Goal: Task Accomplishment & Management: Use online tool/utility

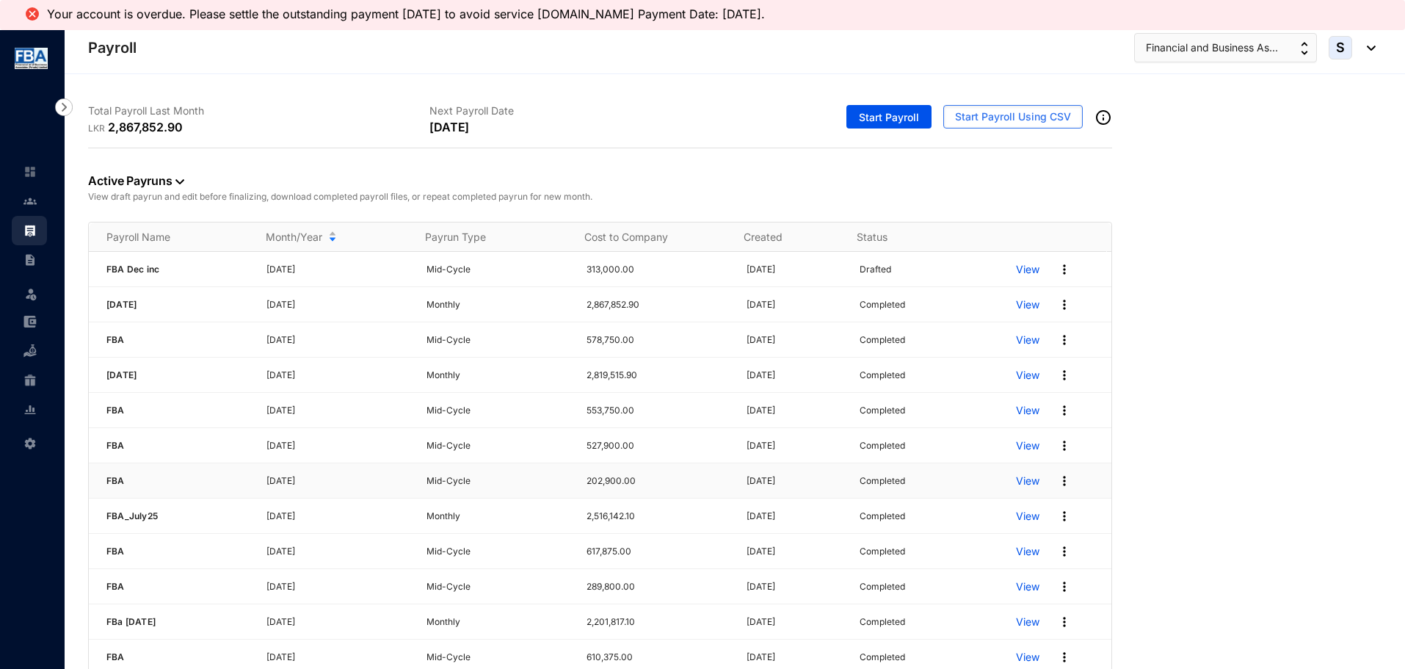
click at [1016, 484] on p "View" at bounding box center [1027, 480] width 23 height 15
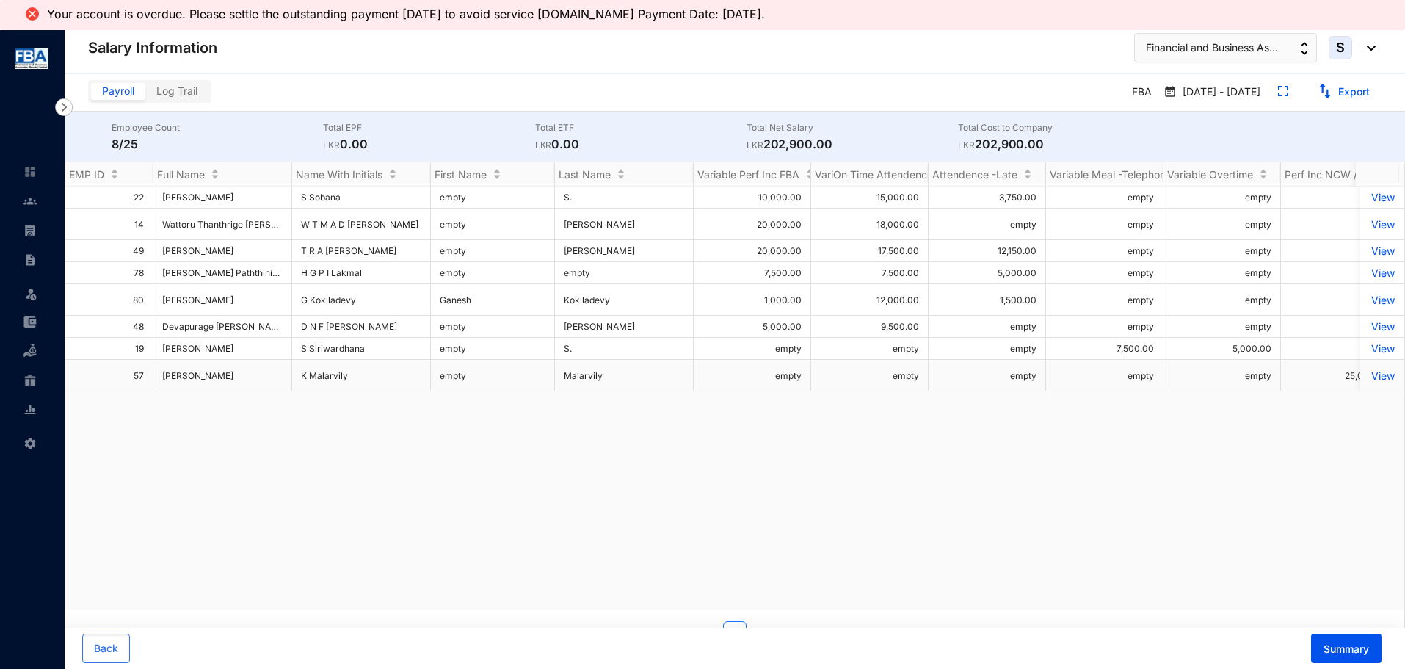
drag, startPoint x: 163, startPoint y: 376, endPoint x: 268, endPoint y: 382, distance: 105.1
click at [268, 382] on td "[PERSON_NAME]" at bounding box center [222, 376] width 139 height 32
copy span "[PERSON_NAME]"
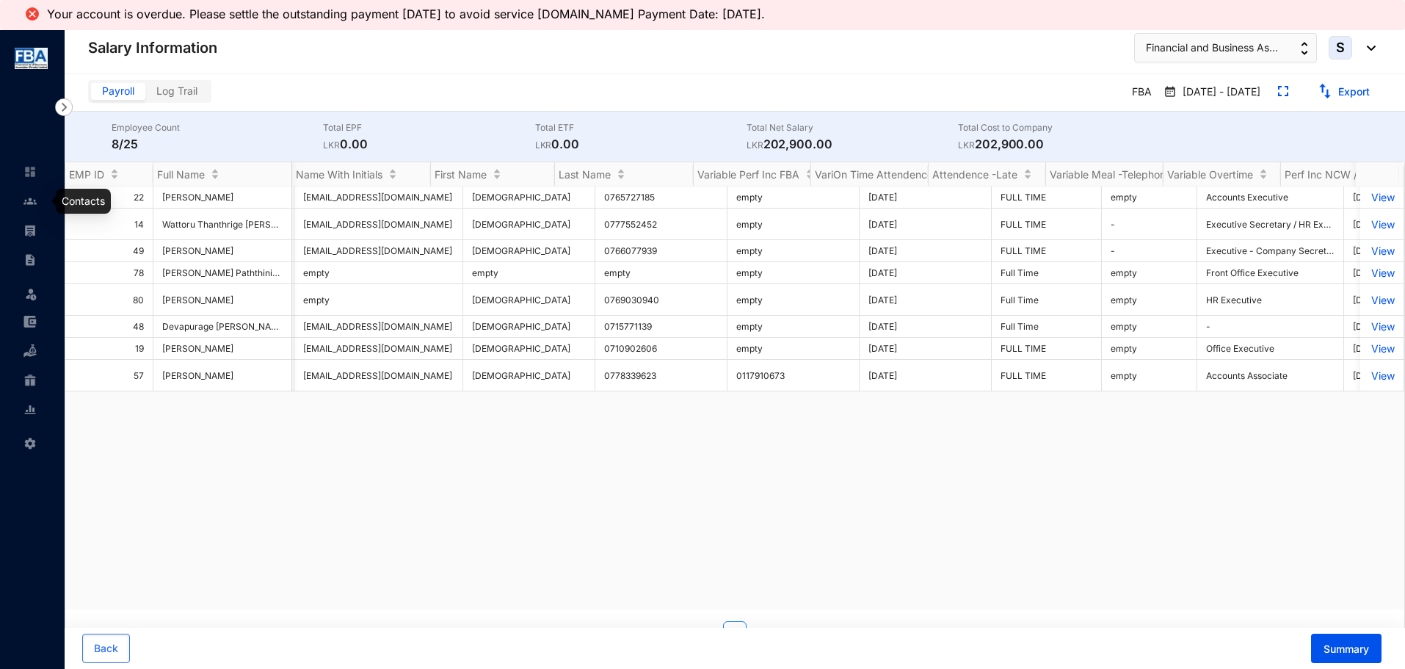
click at [32, 199] on img at bounding box center [29, 200] width 13 height 13
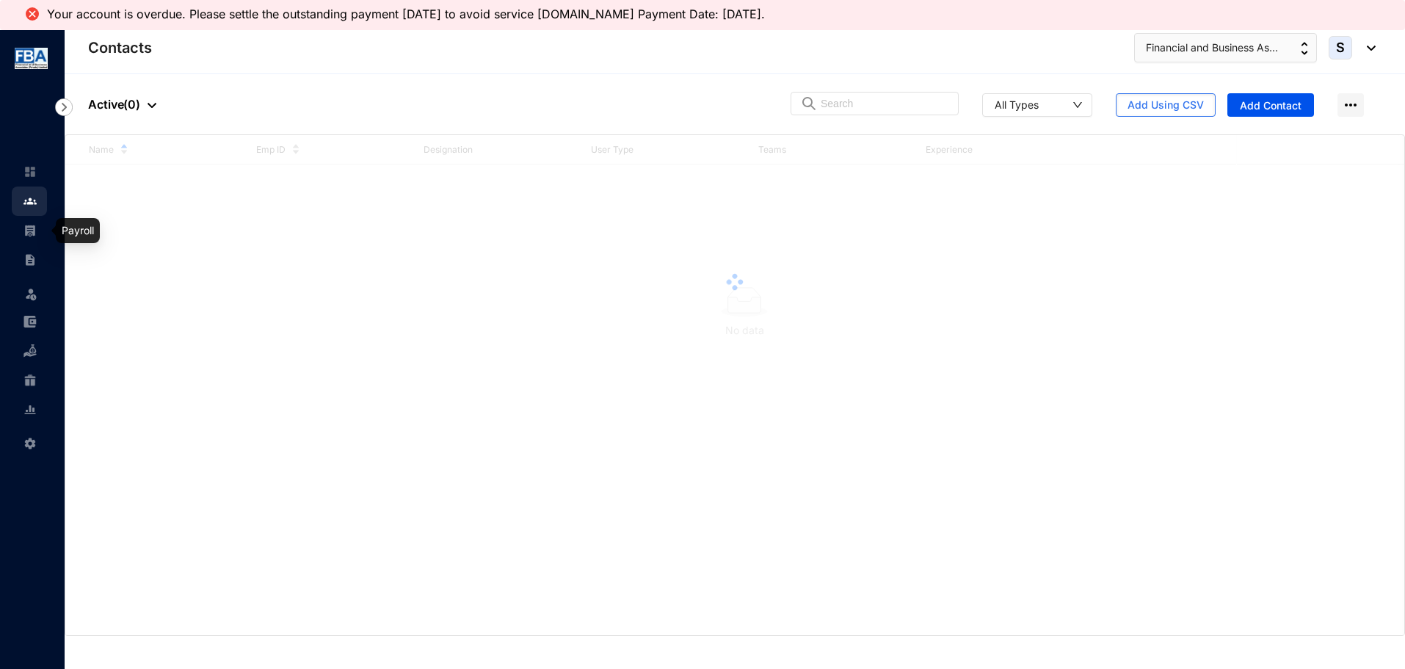
click at [26, 234] on img at bounding box center [29, 230] width 13 height 13
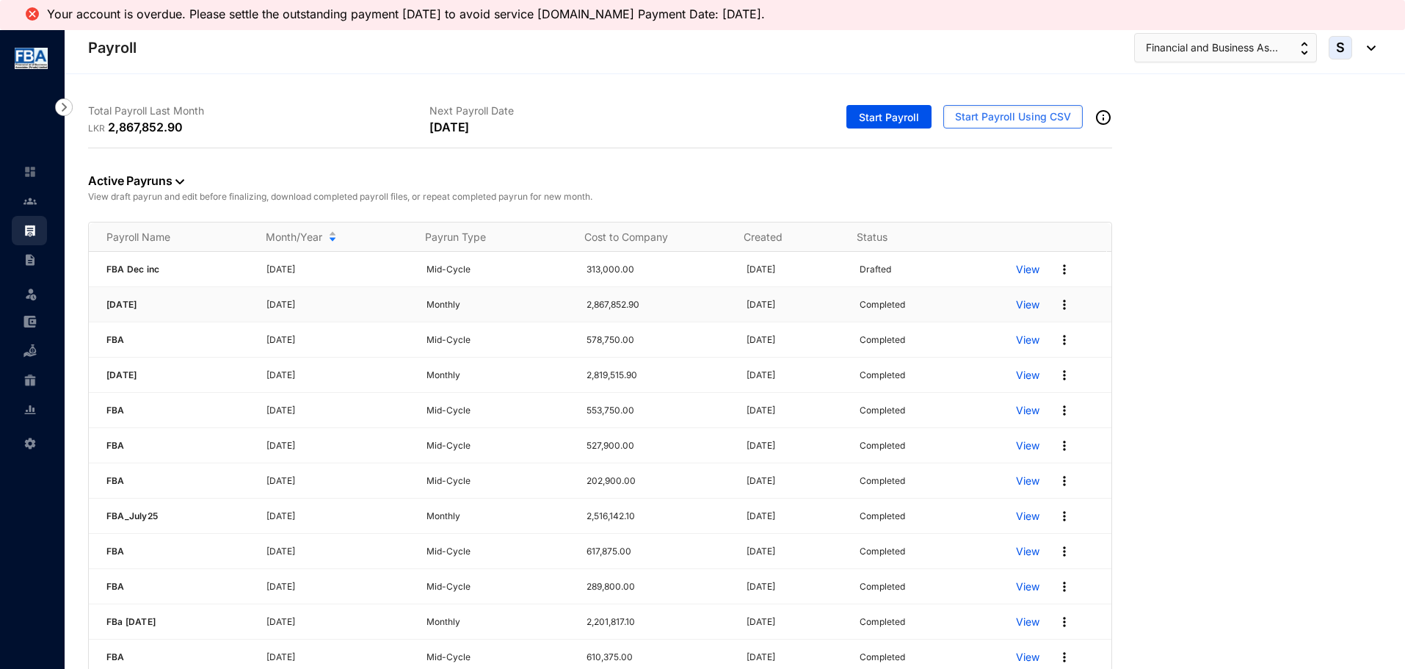
click at [1019, 307] on p "View" at bounding box center [1027, 304] width 23 height 15
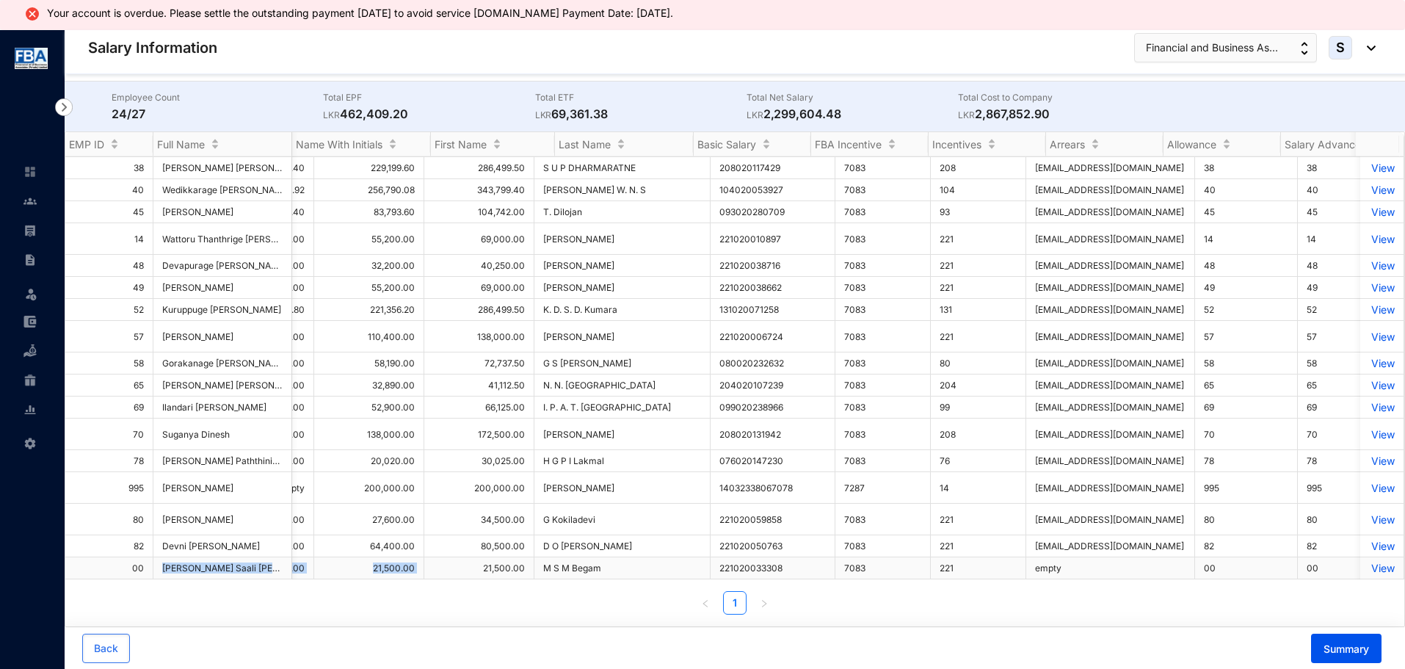
drag, startPoint x: 162, startPoint y: 557, endPoint x: 425, endPoint y: 557, distance: 262.7
click at [425, 557] on tr "00 [PERSON_NAME] Saali [PERSON_NAME] M S M [PERSON_NAME] empty empty empty empt…" at bounding box center [1370, 568] width 5937 height 22
copy tr "[PERSON_NAME] Saali [PERSON_NAME] M S M [PERSON_NAME] empty empty empty empty 3…"
click at [23, 229] on img at bounding box center [29, 230] width 13 height 13
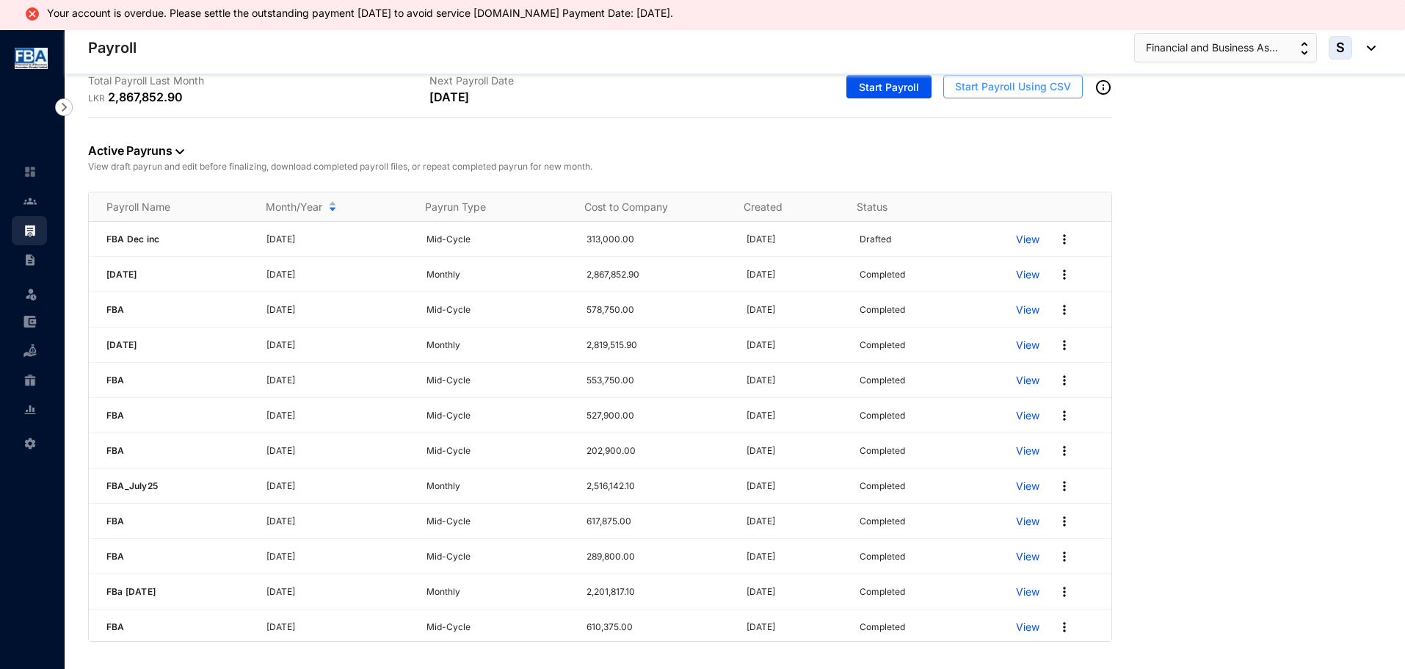
click at [1005, 88] on span "Start Payroll Using CSV" at bounding box center [1013, 86] width 116 height 15
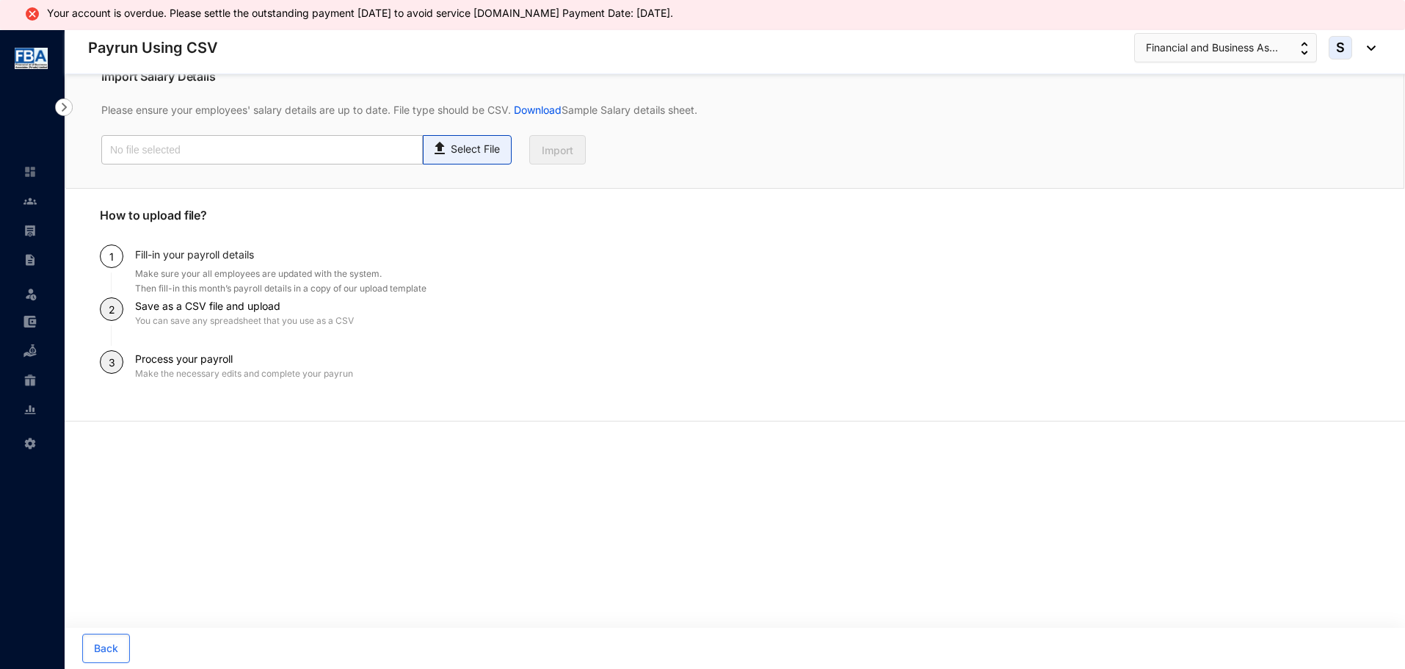
click at [487, 150] on p "Select File" at bounding box center [475, 149] width 49 height 15
click at [0, 0] on input "Select File" at bounding box center [0, 0] width 0 height 0
type input "FBA Incentive - [DATE].csv"
click at [542, 142] on button "Import" at bounding box center [557, 149] width 57 height 29
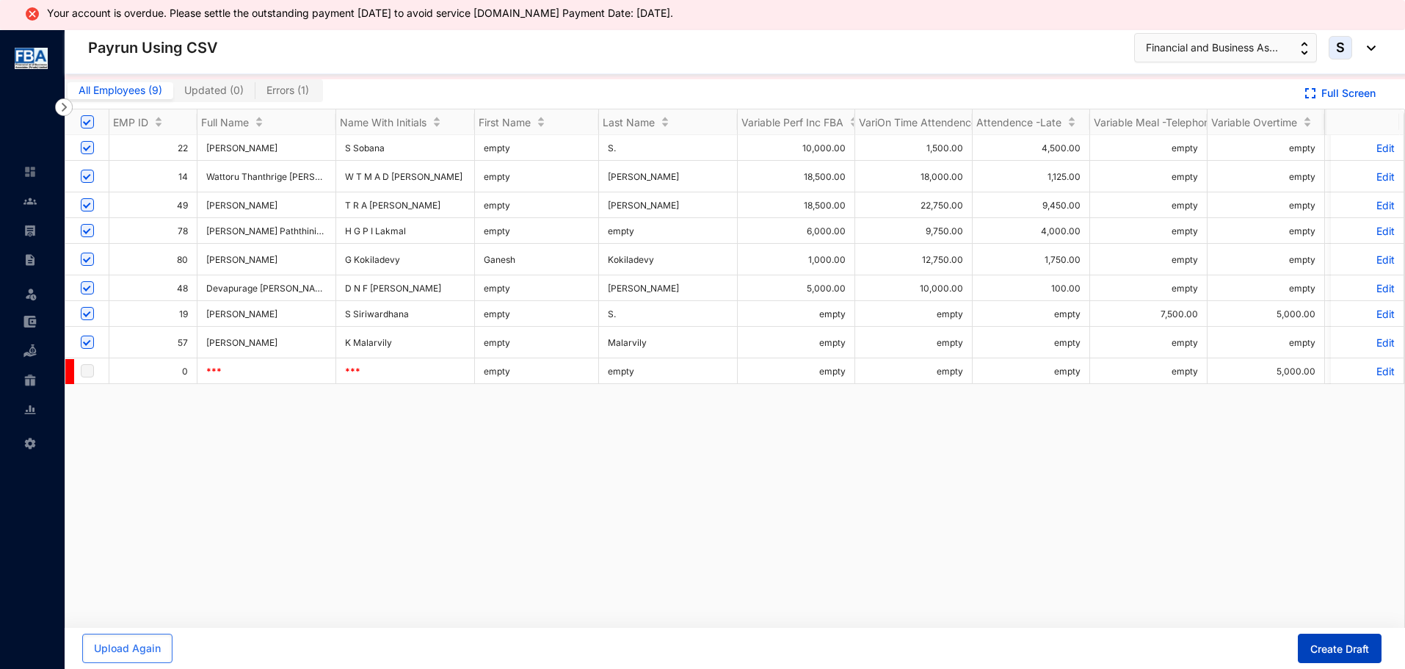
click at [1306, 643] on button "Create Draft" at bounding box center [1340, 647] width 84 height 29
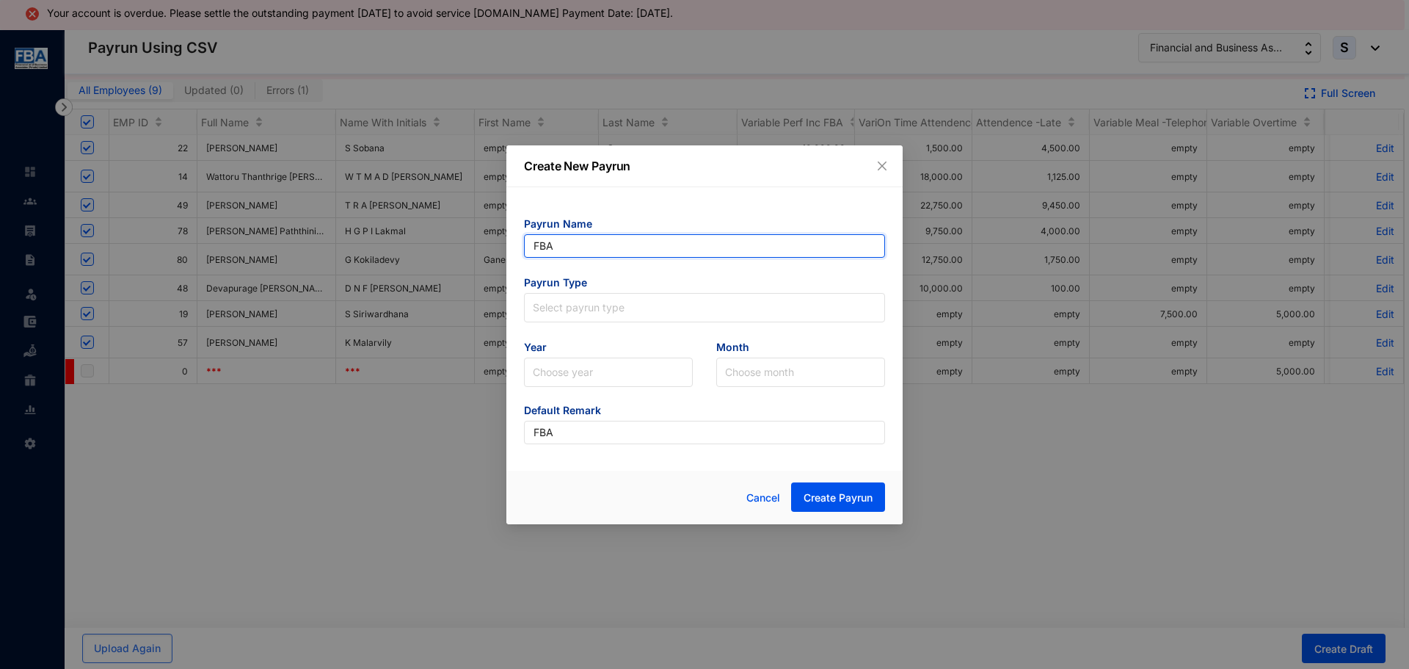
click at [566, 252] on input "FBA" at bounding box center [704, 245] width 361 height 23
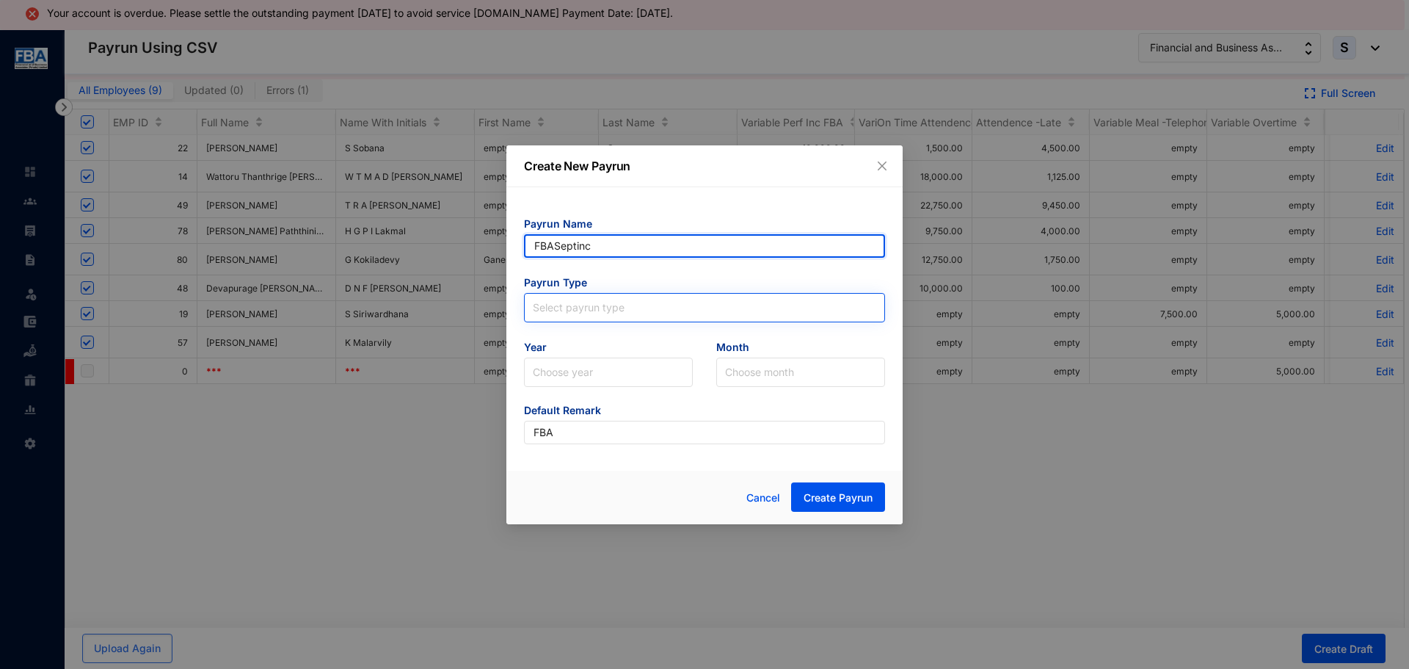
type input "FBASeptinc"
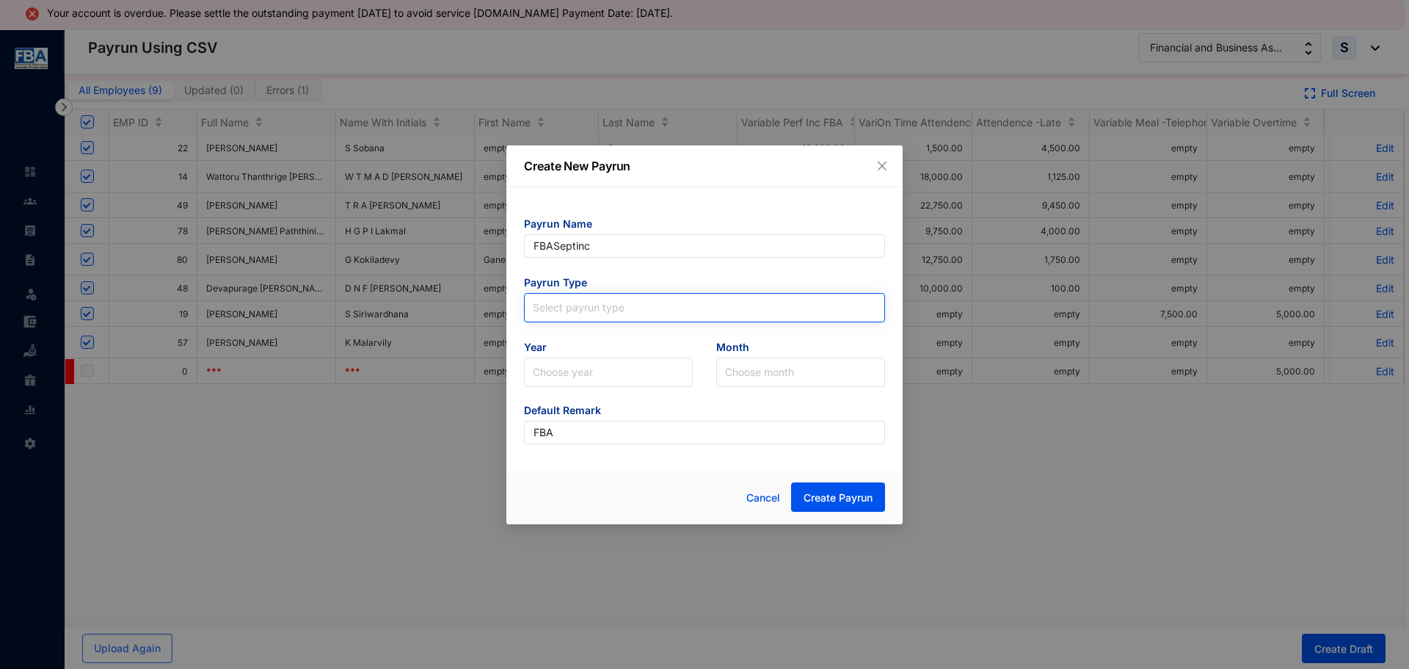
type input "FBASeptinc"
click at [680, 307] on input "search" at bounding box center [704, 305] width 343 height 22
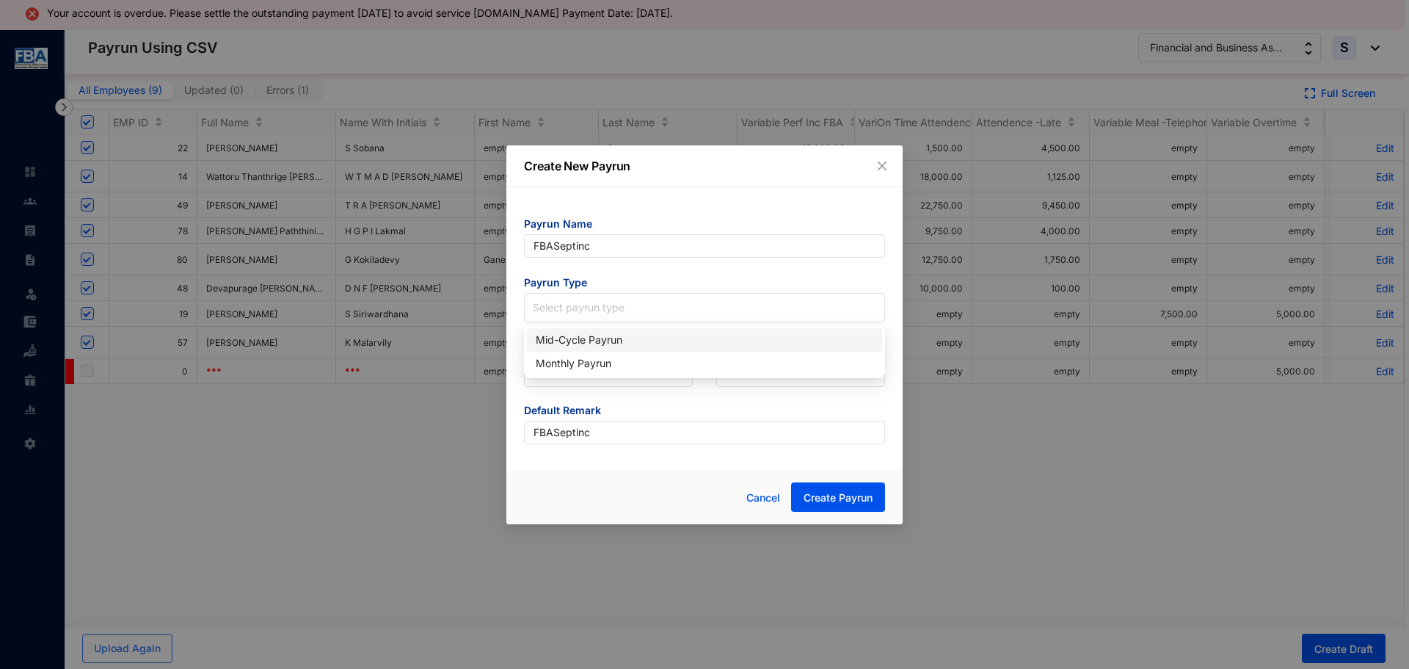
click at [566, 345] on div "Mid-Cycle Payrun" at bounding box center [705, 340] width 338 height 16
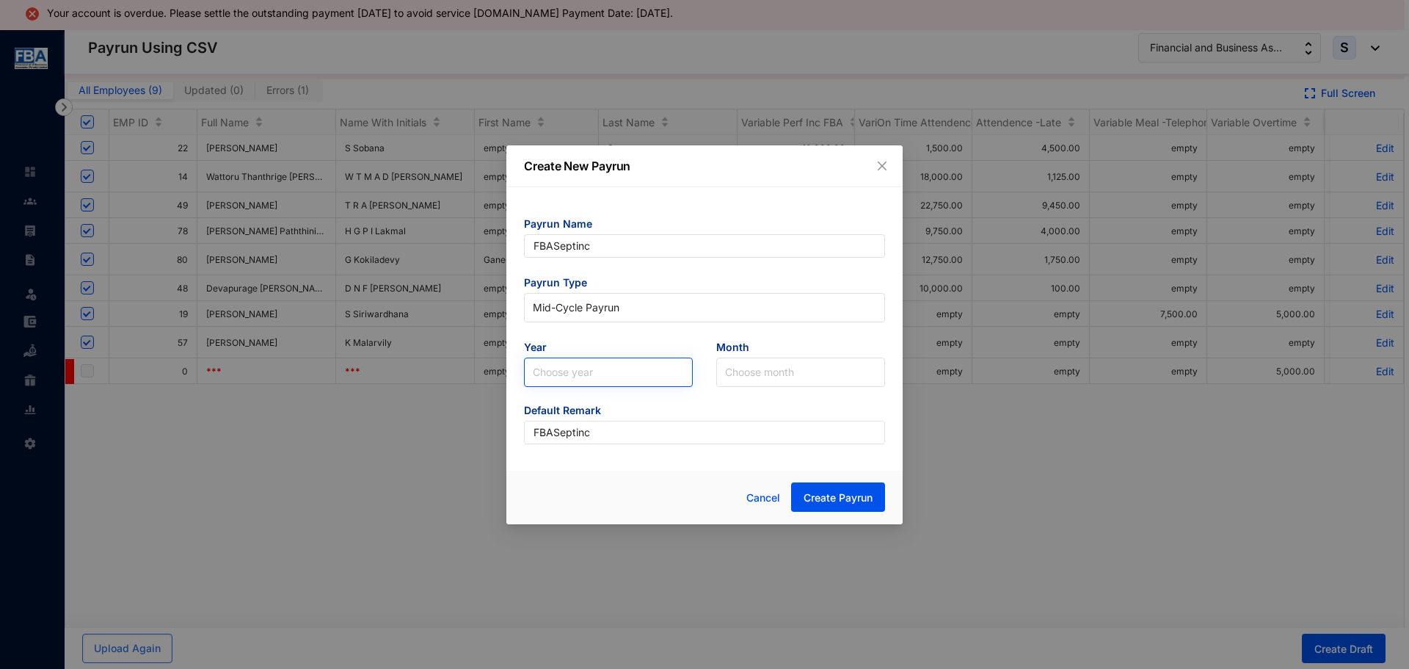
click at [569, 371] on input "search" at bounding box center [608, 372] width 151 height 28
click at [549, 434] on div "2025" at bounding box center [608, 428] width 145 height 16
click at [751, 368] on input "search" at bounding box center [800, 372] width 151 height 28
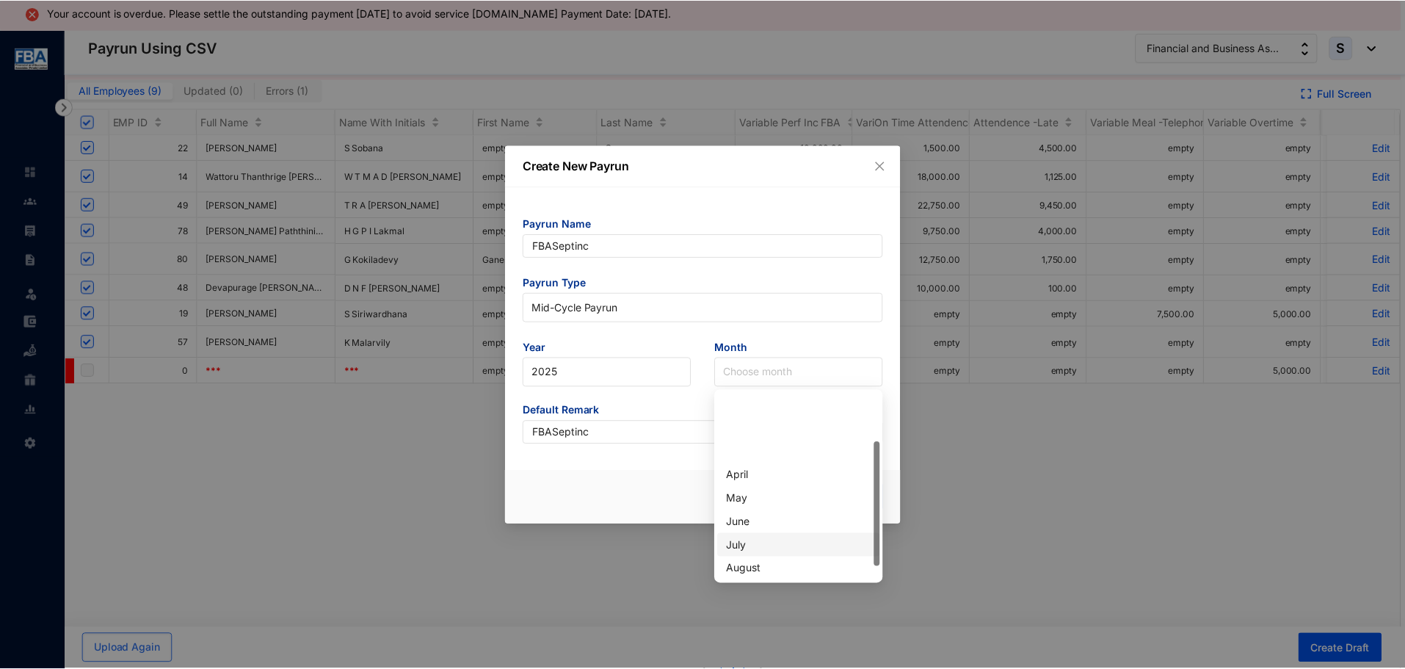
scroll to position [73, 0]
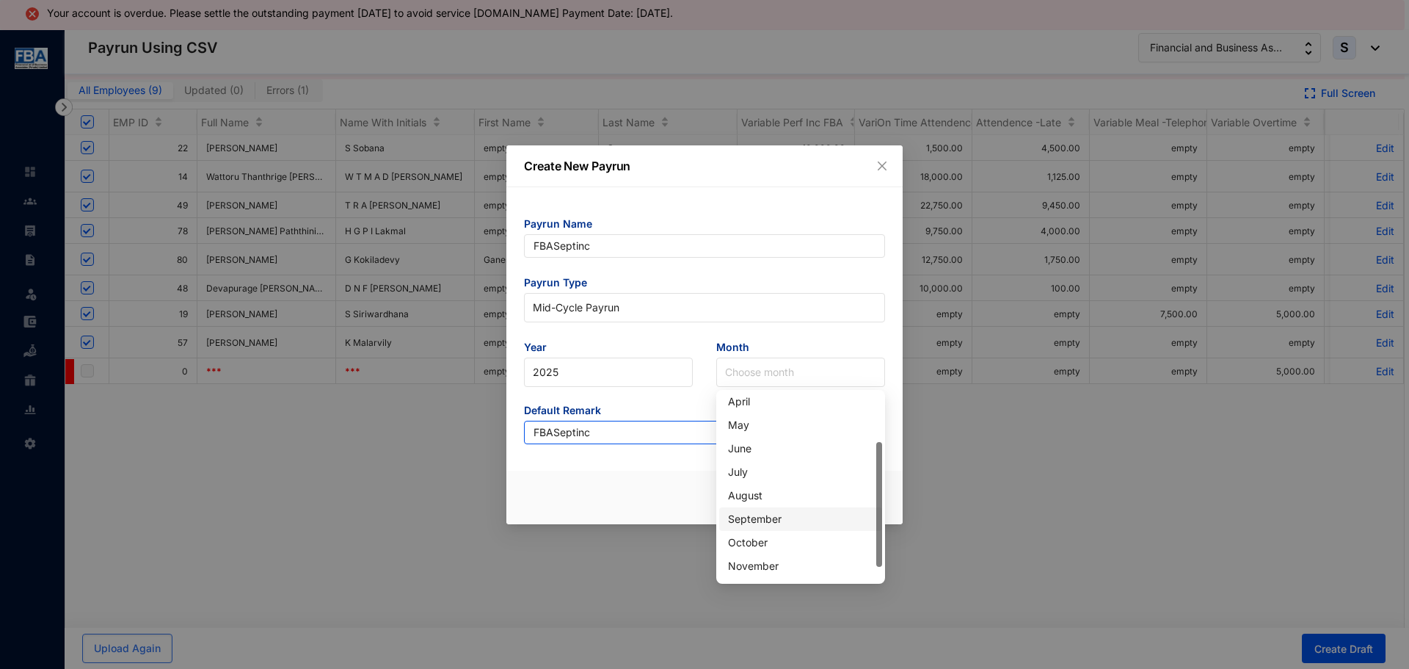
drag, startPoint x: 742, startPoint y: 517, endPoint x: 553, endPoint y: 423, distance: 210.7
click at [741, 517] on div "September" at bounding box center [800, 519] width 145 height 16
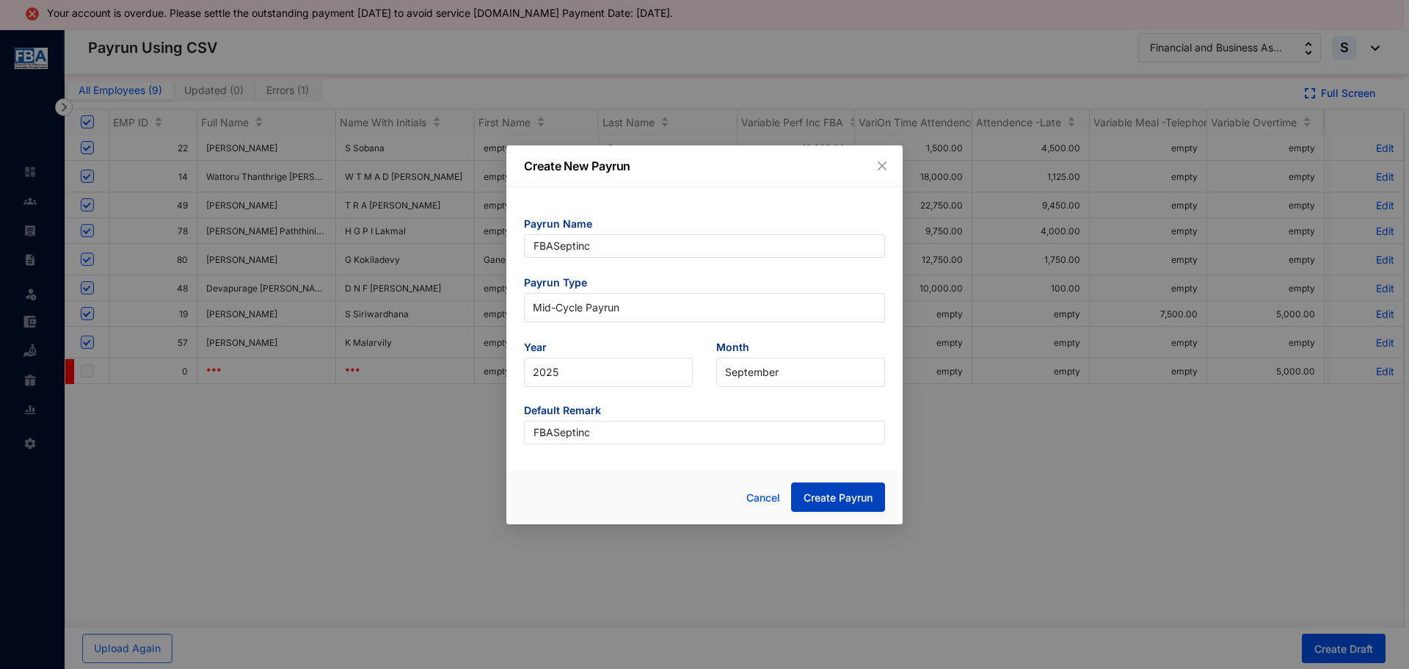
click at [865, 497] on span "Create Payrun" at bounding box center [838, 497] width 69 height 15
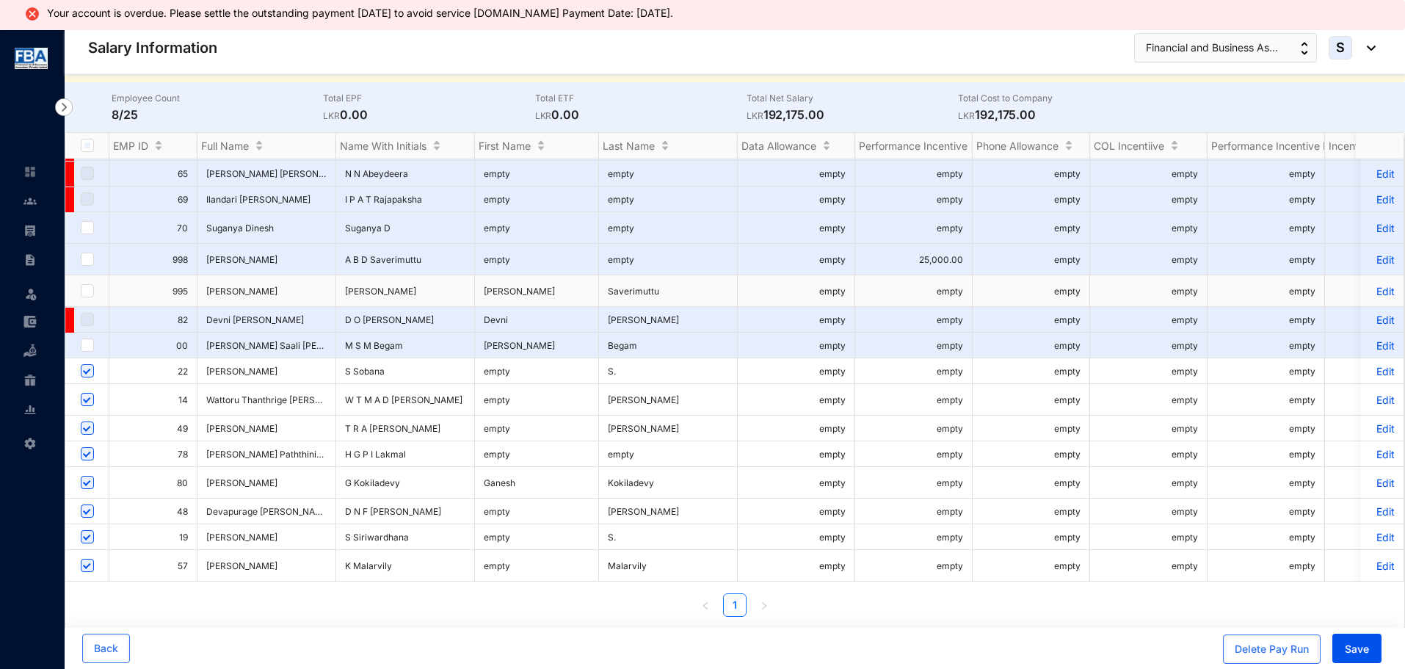
scroll to position [60, 0]
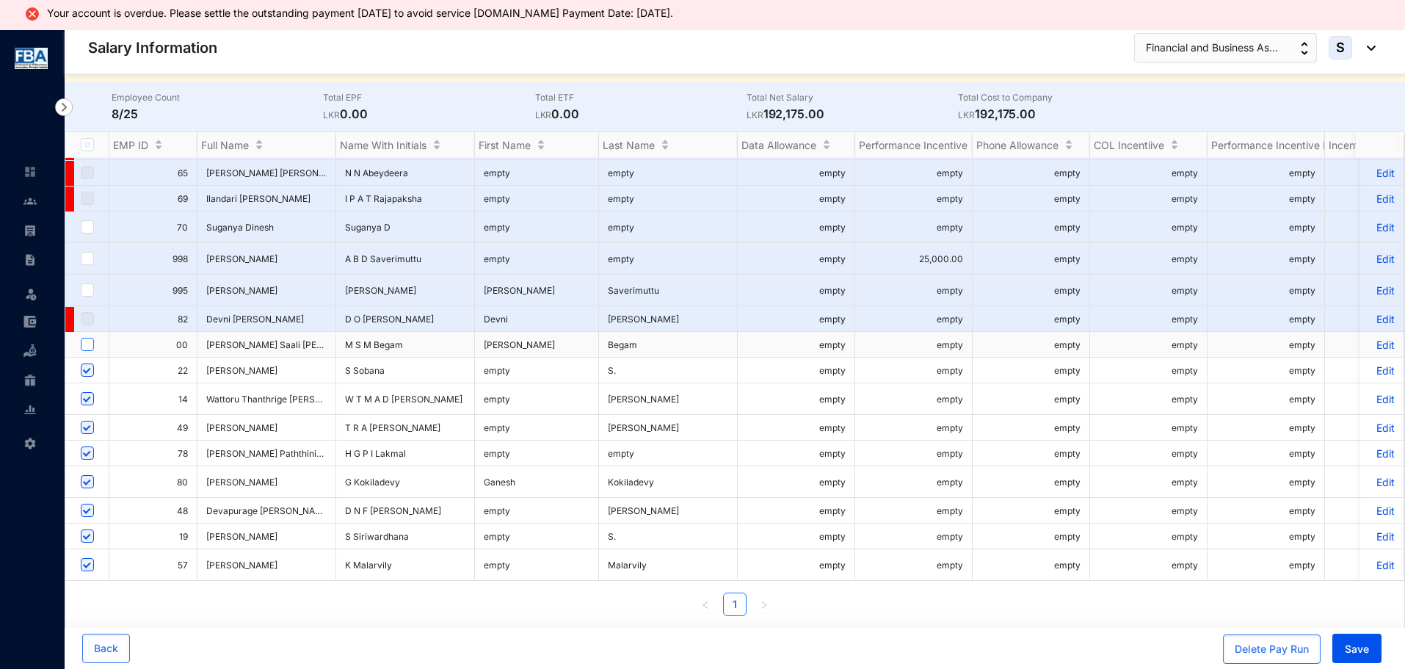
click at [88, 338] on input "checkbox" at bounding box center [87, 344] width 13 height 13
checkbox input "true"
click at [1372, 338] on p "Edit" at bounding box center [1382, 344] width 26 height 12
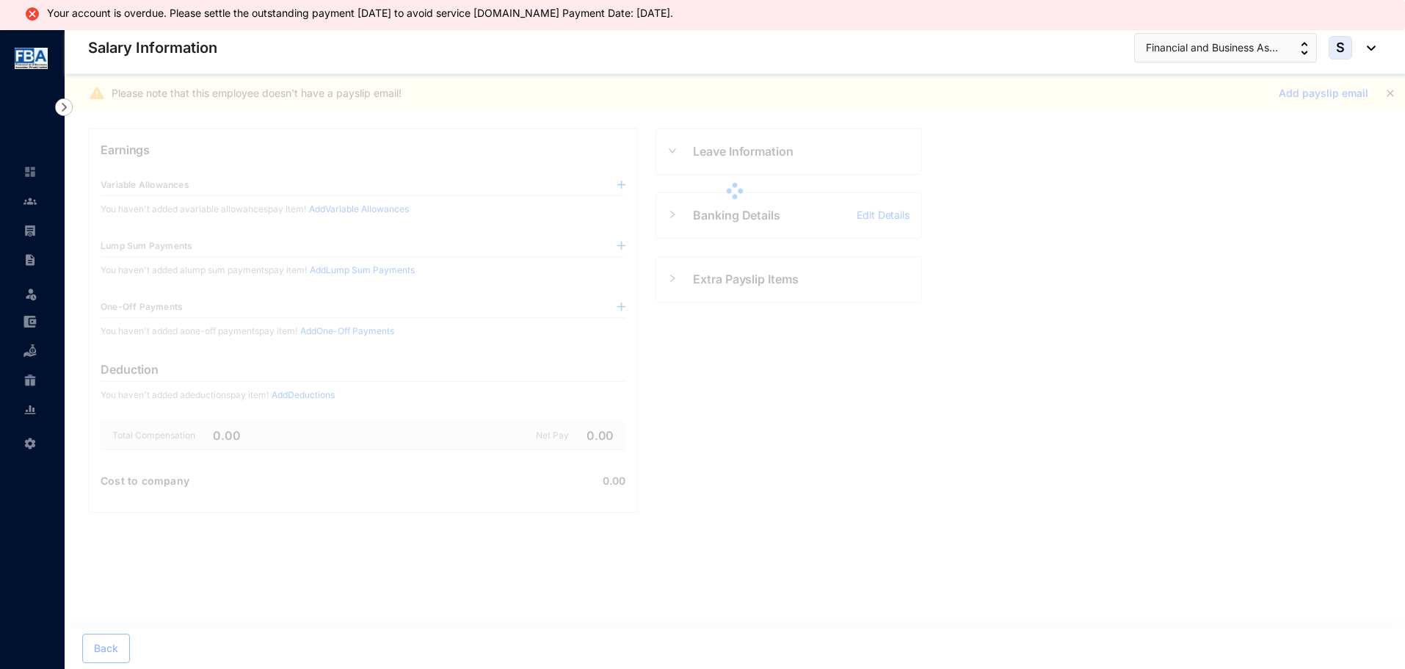
scroll to position [30, 0]
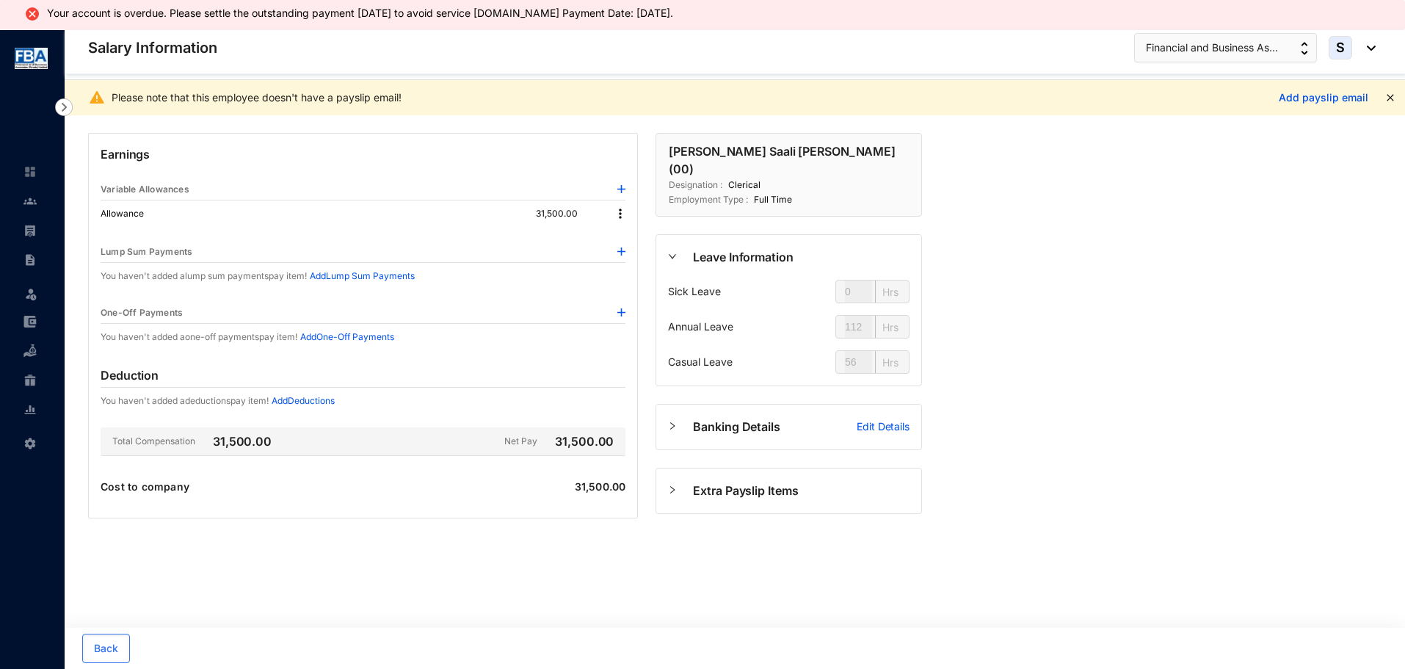
click at [621, 213] on img at bounding box center [620, 213] width 15 height 15
click at [634, 233] on span "Edit" at bounding box center [640, 238] width 31 height 16
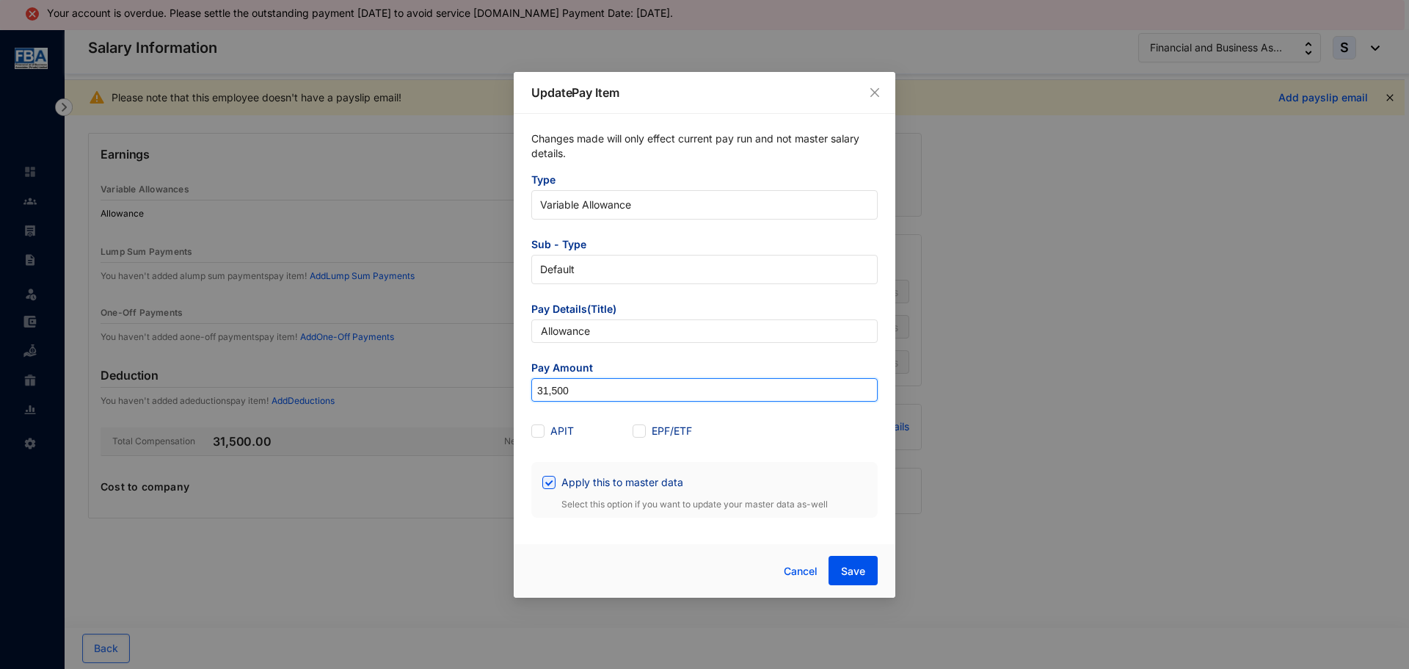
drag, startPoint x: 580, startPoint y: 390, endPoint x: 518, endPoint y: 393, distance: 61.8
click at [518, 393] on div "Changes made will only effect current pay run and not master salary details. Ty…" at bounding box center [705, 324] width 382 height 421
type input "5,000"
click at [556, 483] on span "Apply this to master data" at bounding box center [623, 482] width 134 height 16
click at [553, 483] on input "Apply this to master data" at bounding box center [547, 481] width 10 height 10
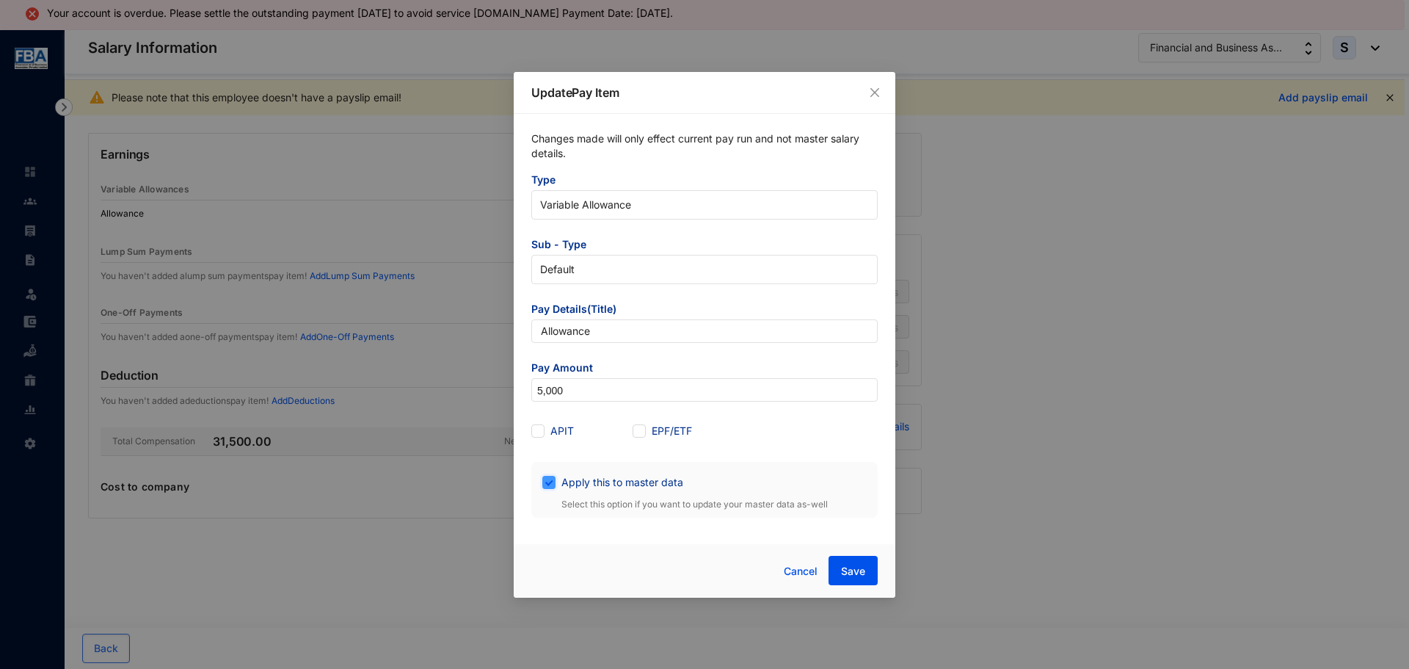
checkbox input "false"
click at [839, 574] on button "Save" at bounding box center [853, 570] width 49 height 29
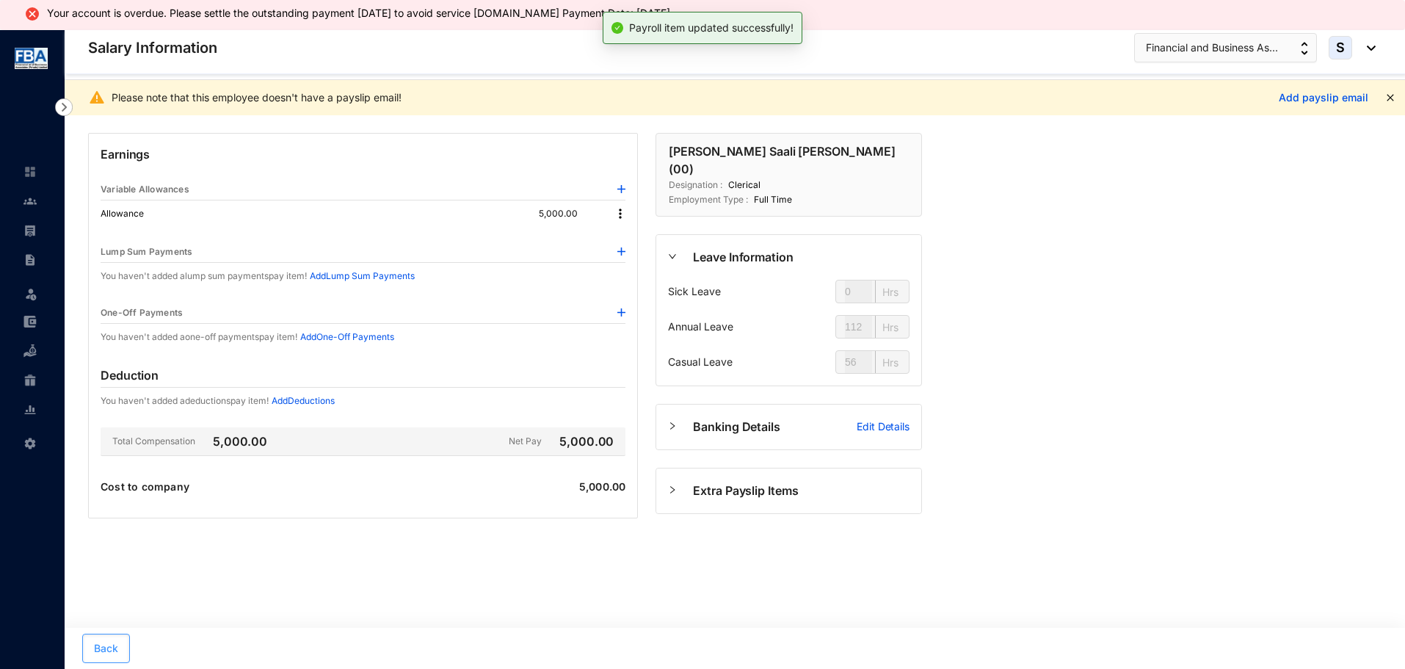
click at [112, 643] on span "Back" at bounding box center [106, 648] width 24 height 15
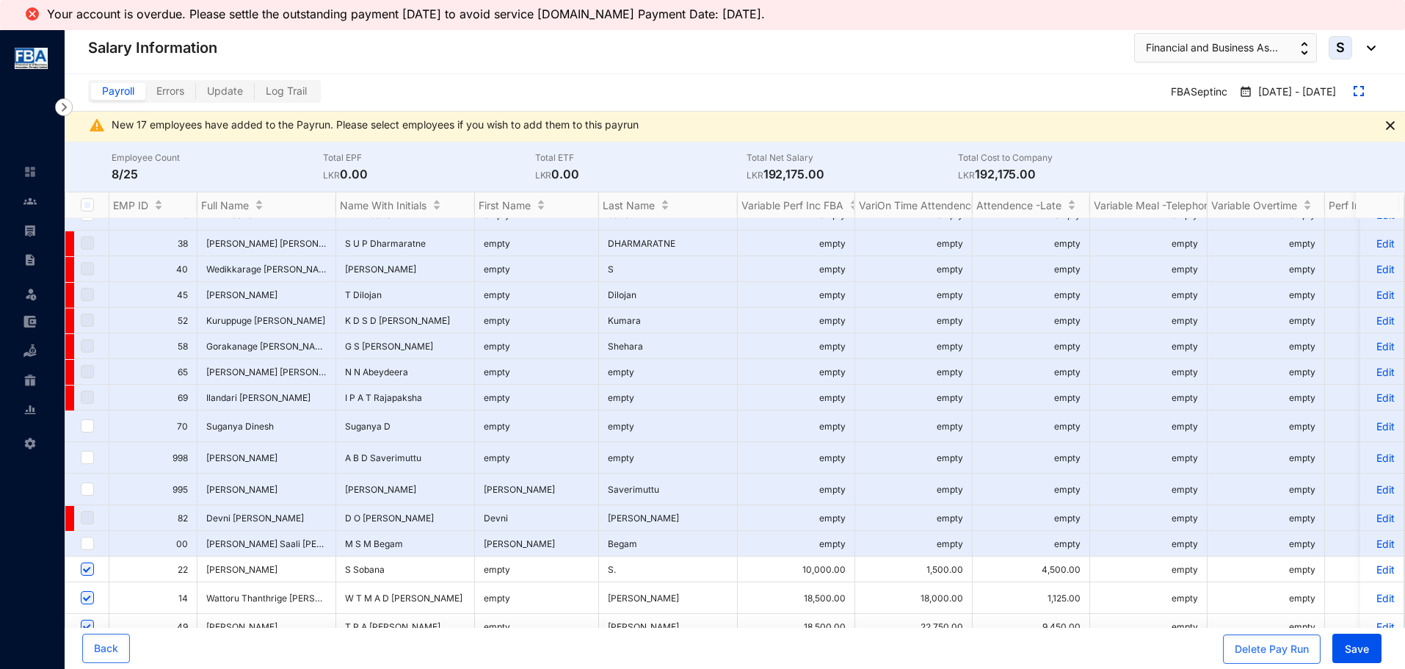
scroll to position [73, 0]
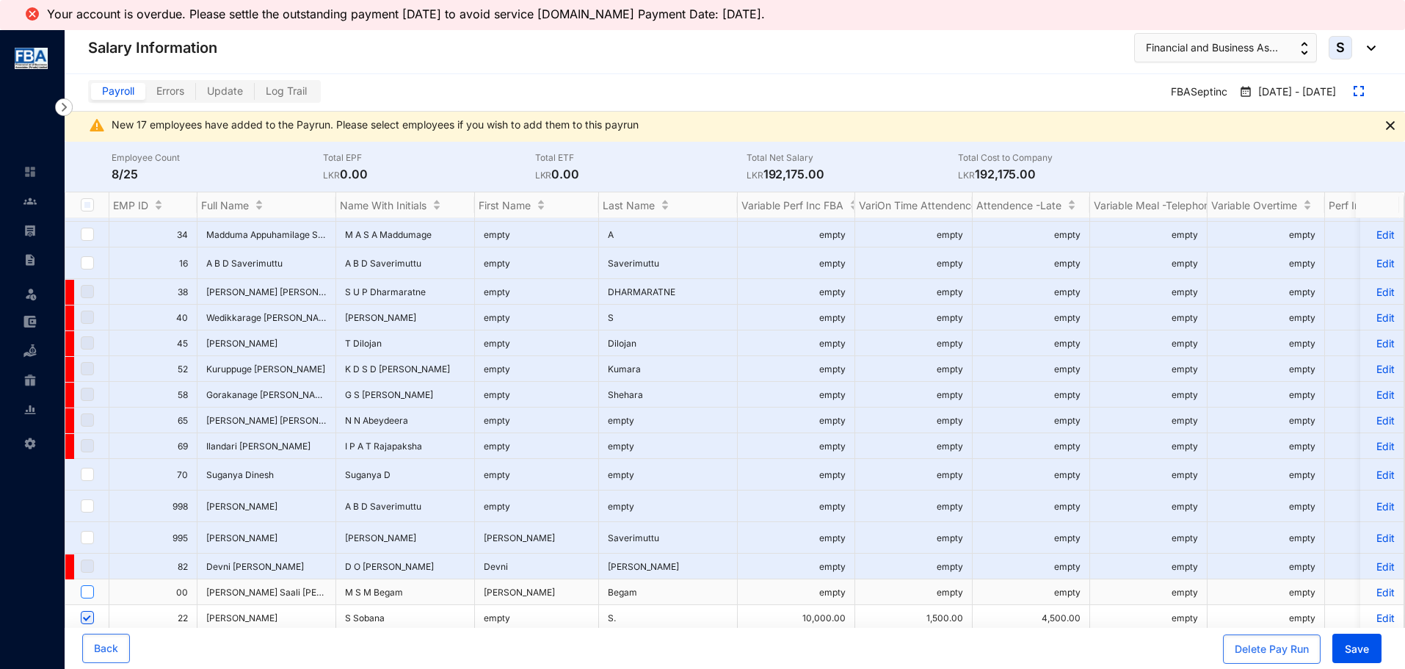
click at [87, 588] on input "checkbox" at bounding box center [87, 591] width 13 height 13
checkbox input "true"
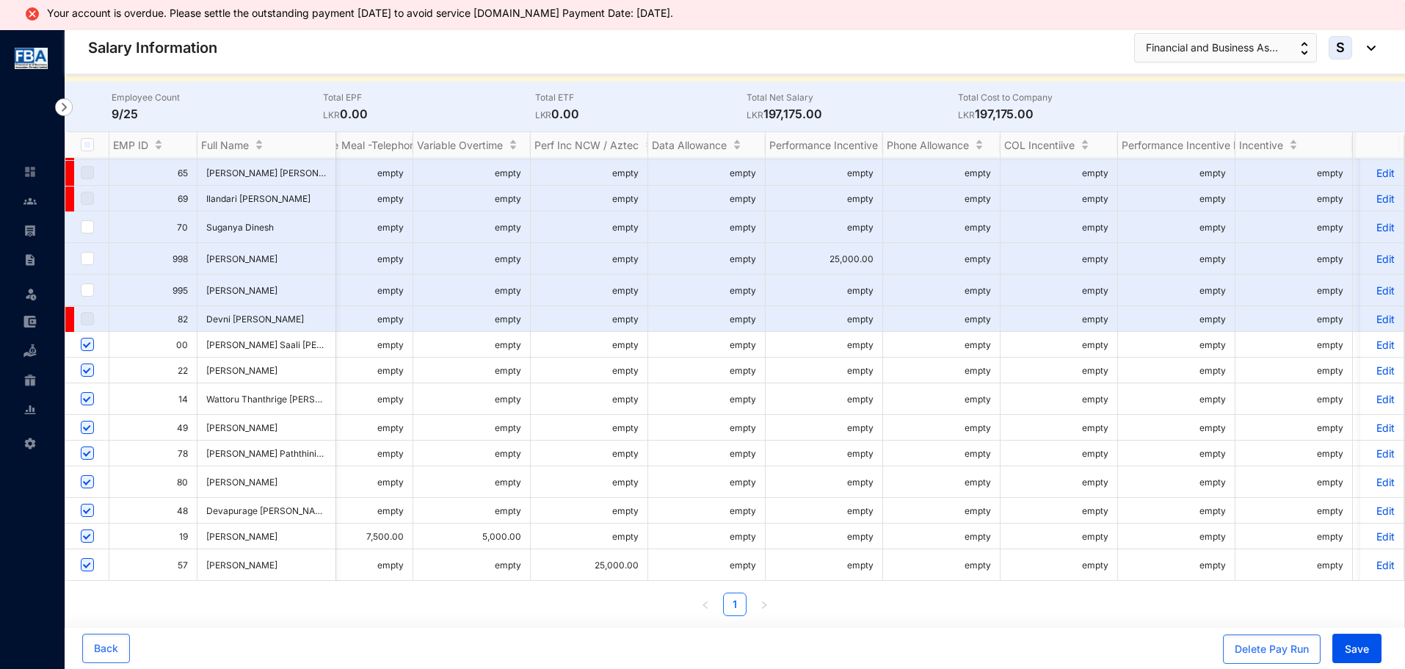
scroll to position [0, 0]
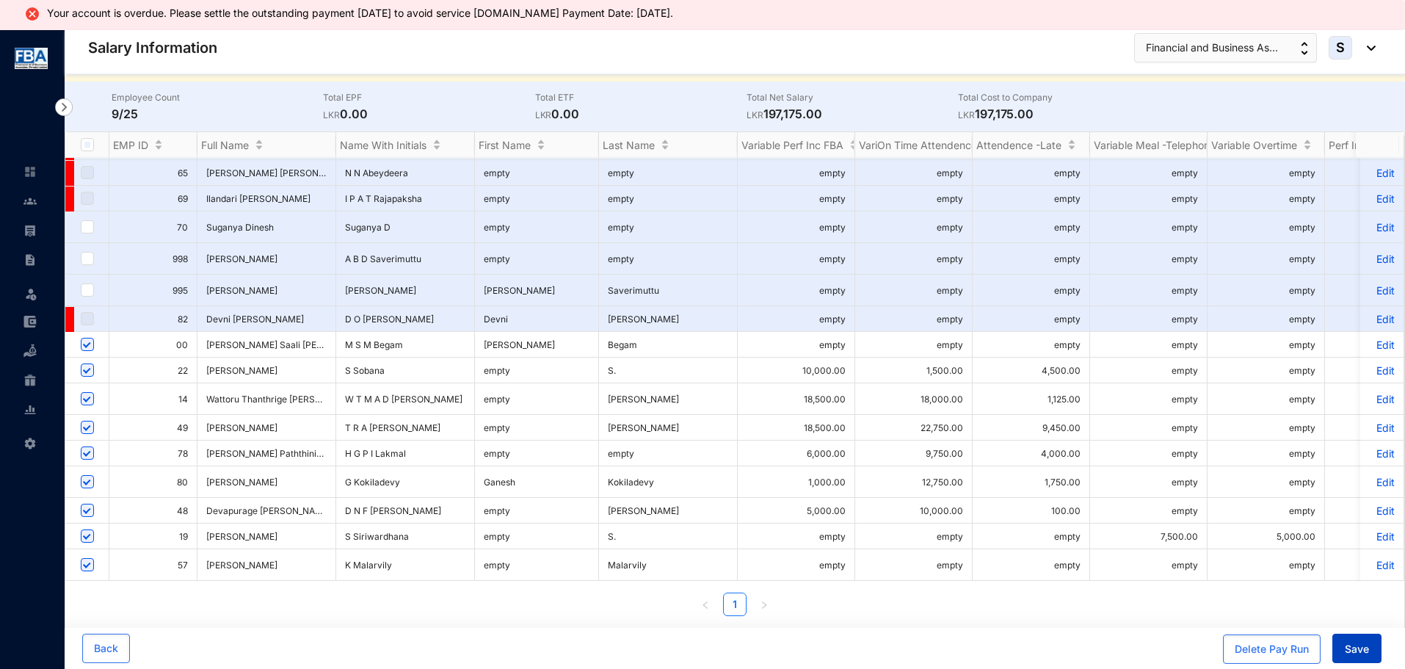
click at [1353, 642] on span "Save" at bounding box center [1356, 648] width 24 height 15
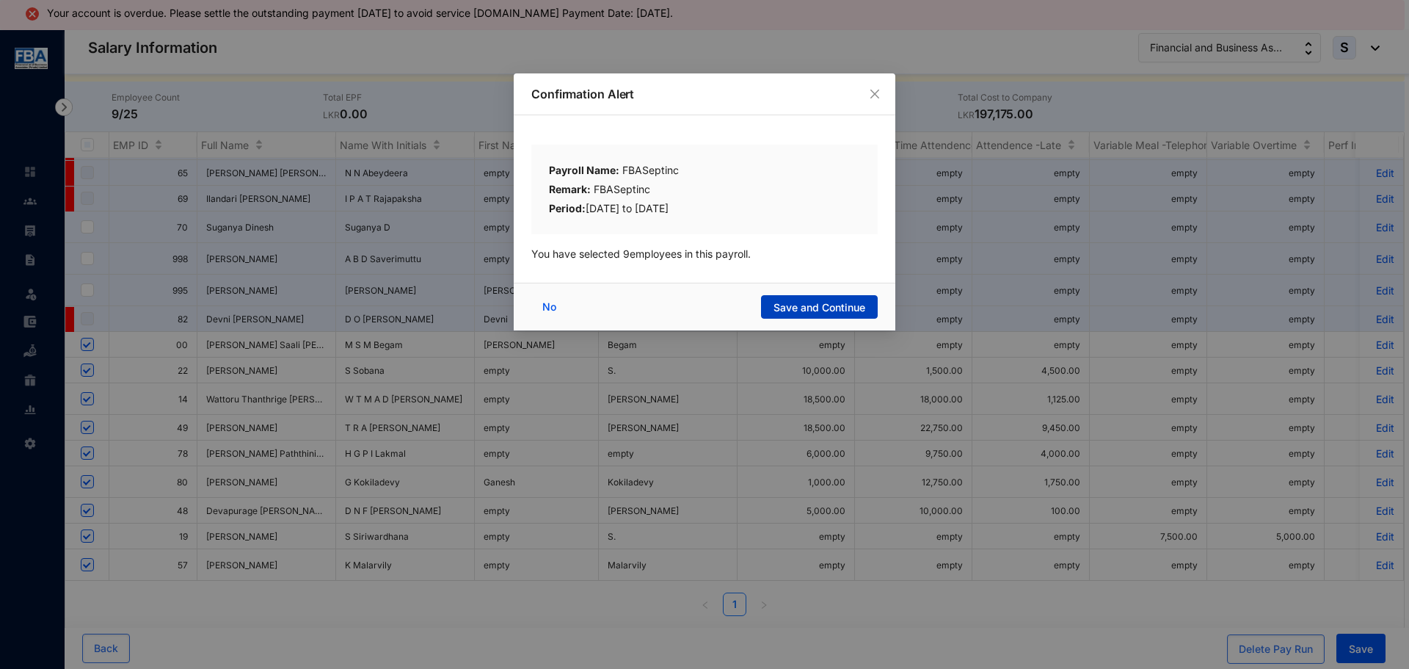
click at [804, 313] on span "Save and Continue" at bounding box center [820, 307] width 92 height 15
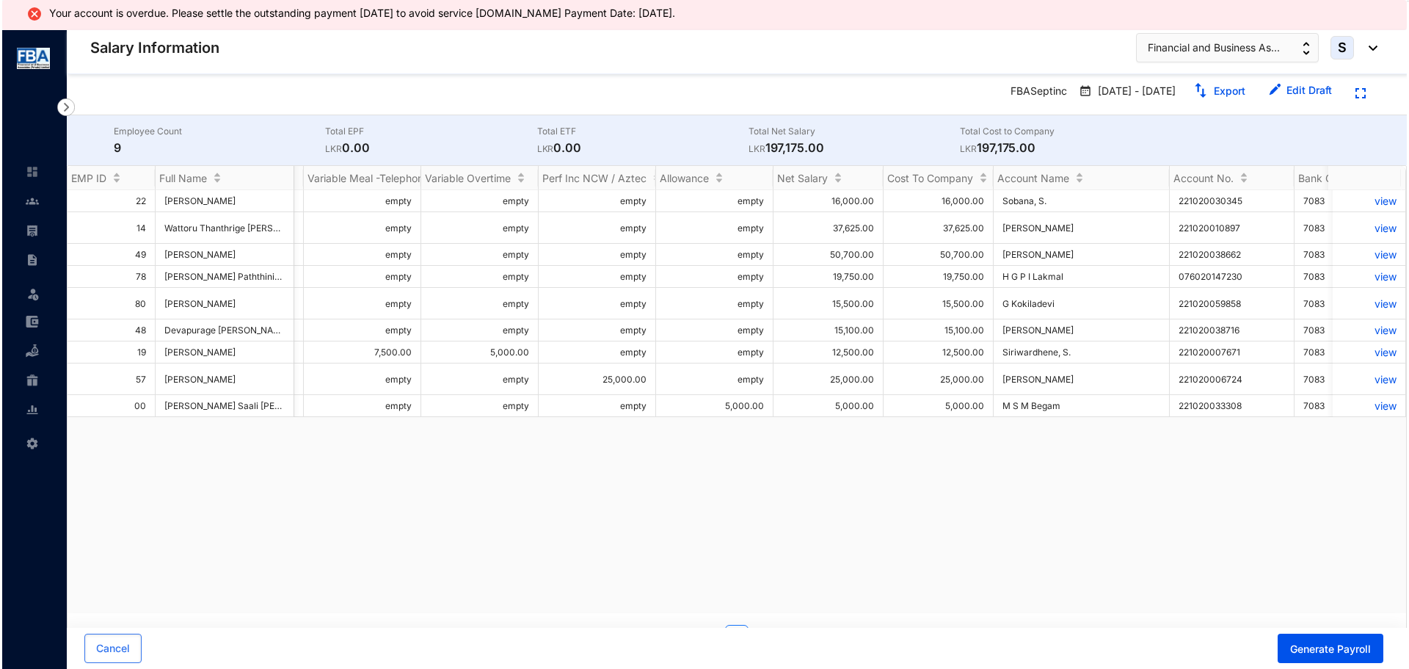
scroll to position [0, 772]
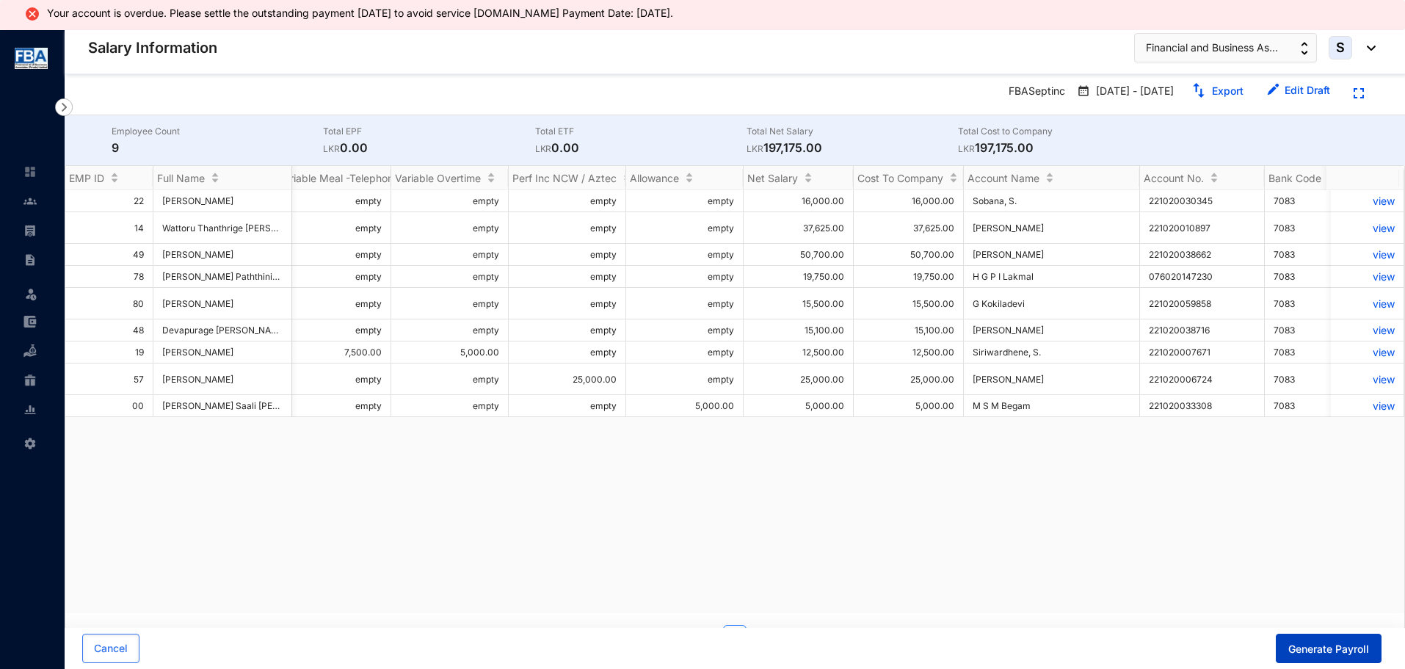
click at [1325, 643] on span "Generate Payroll" at bounding box center [1328, 648] width 81 height 15
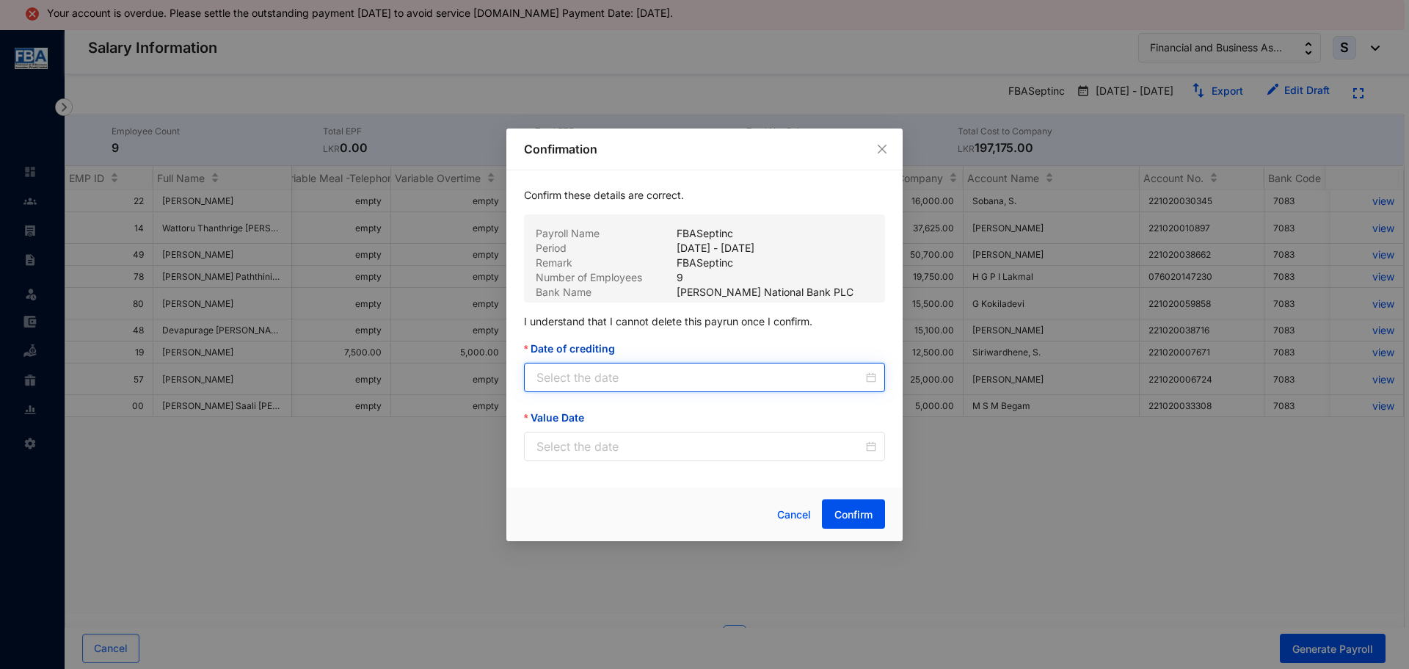
click at [567, 382] on input "Date of crediting" at bounding box center [699, 377] width 327 height 18
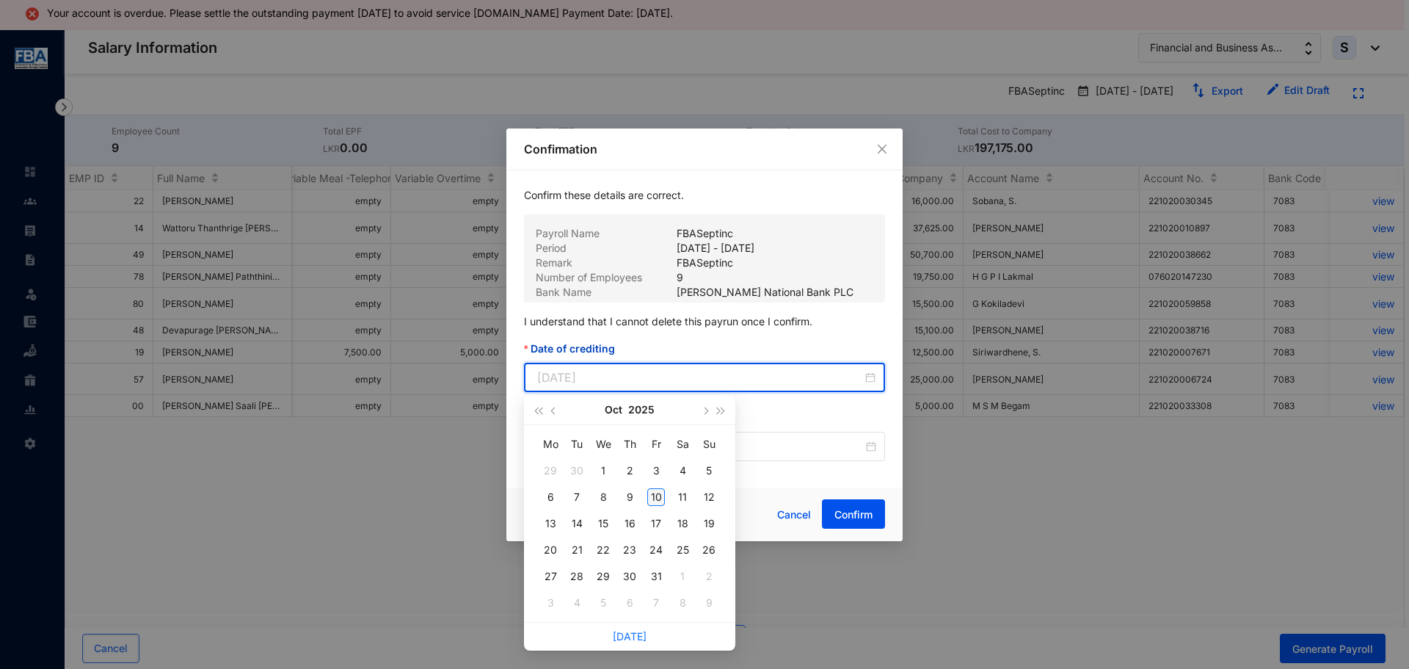
click at [656, 497] on div "10" at bounding box center [656, 497] width 18 height 18
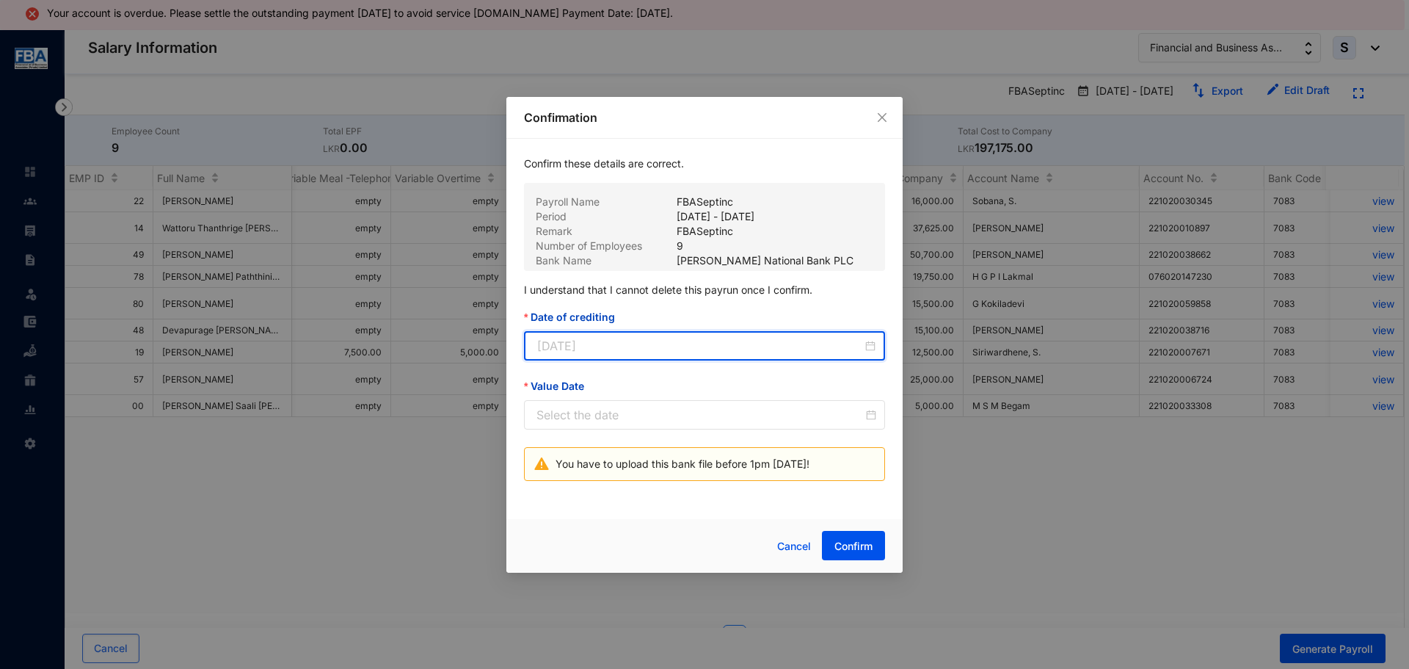
type input "[DATE]"
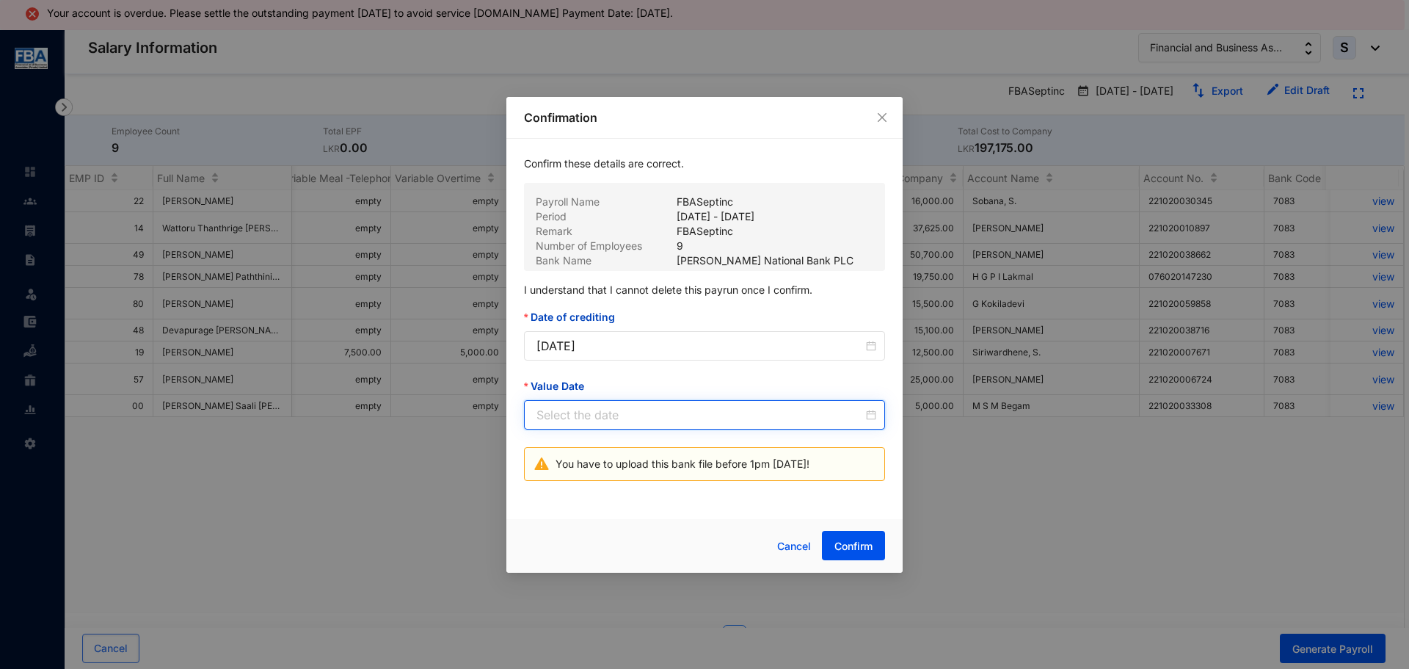
click at [558, 416] on input "Value Date" at bounding box center [699, 415] width 327 height 18
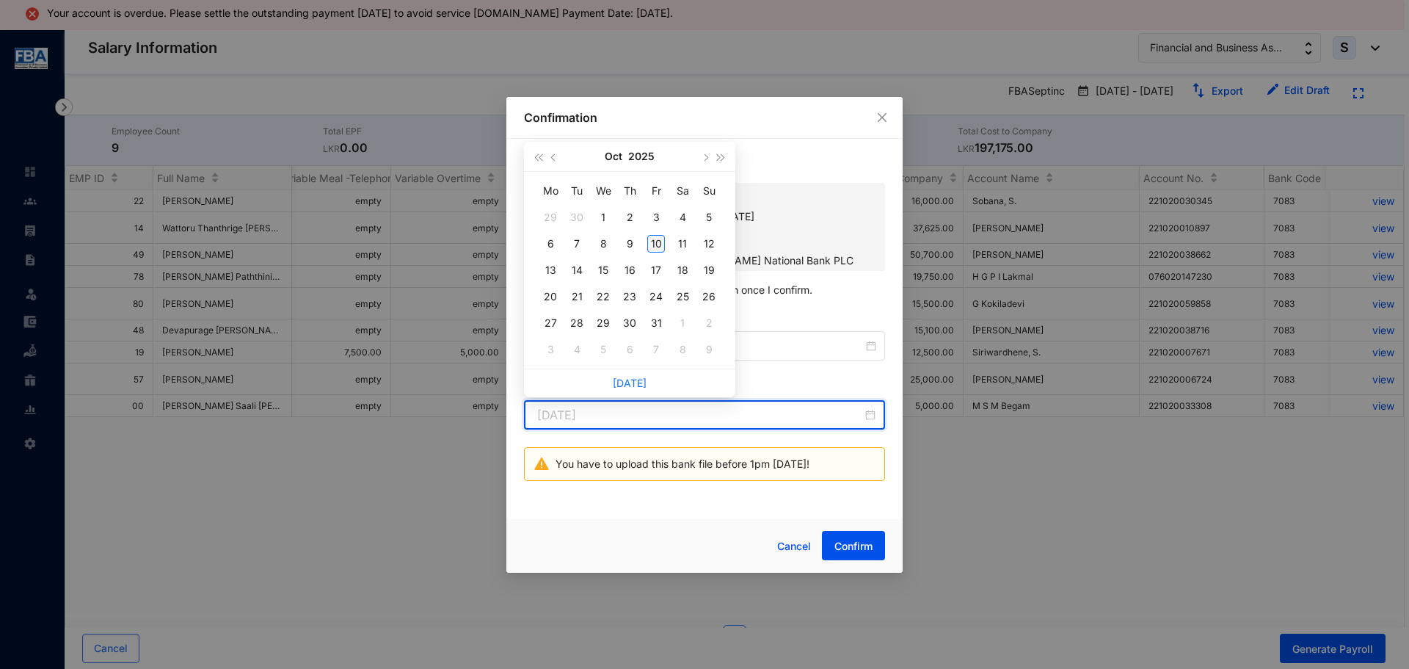
type input "[DATE]"
click at [659, 241] on div "10" at bounding box center [656, 244] width 18 height 18
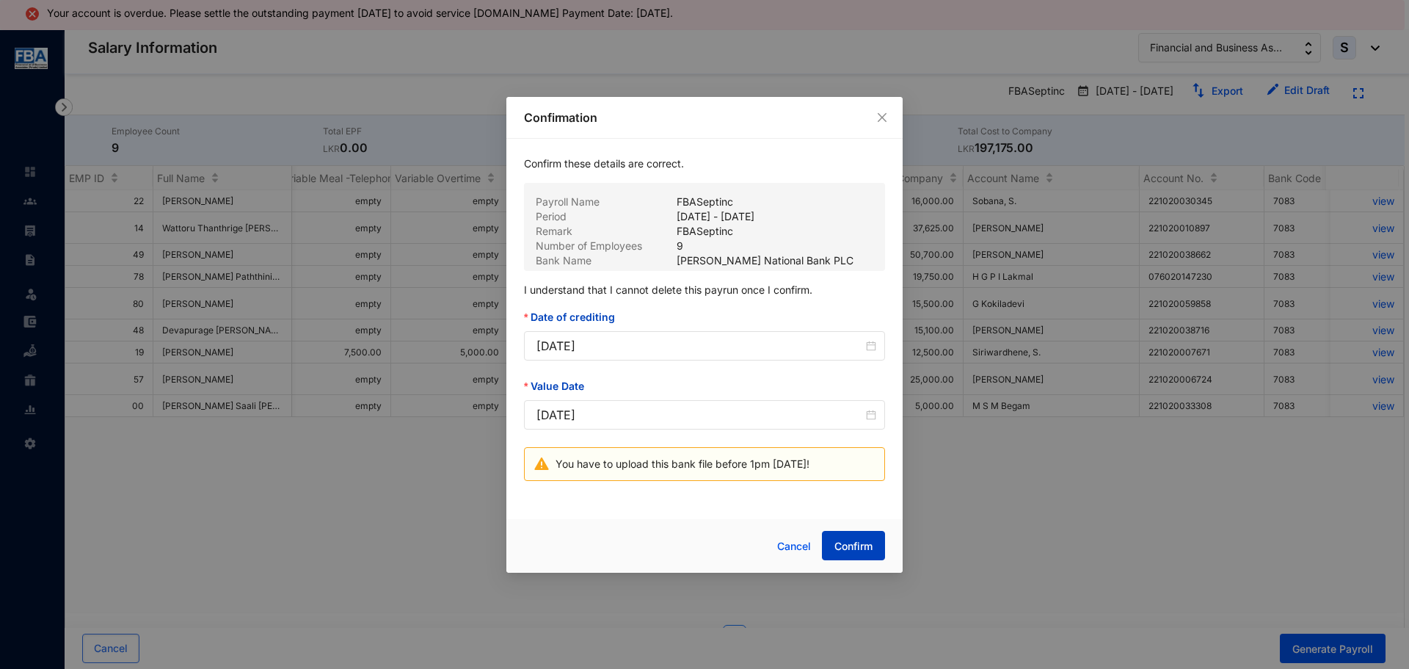
click at [847, 543] on span "Confirm" at bounding box center [853, 546] width 38 height 15
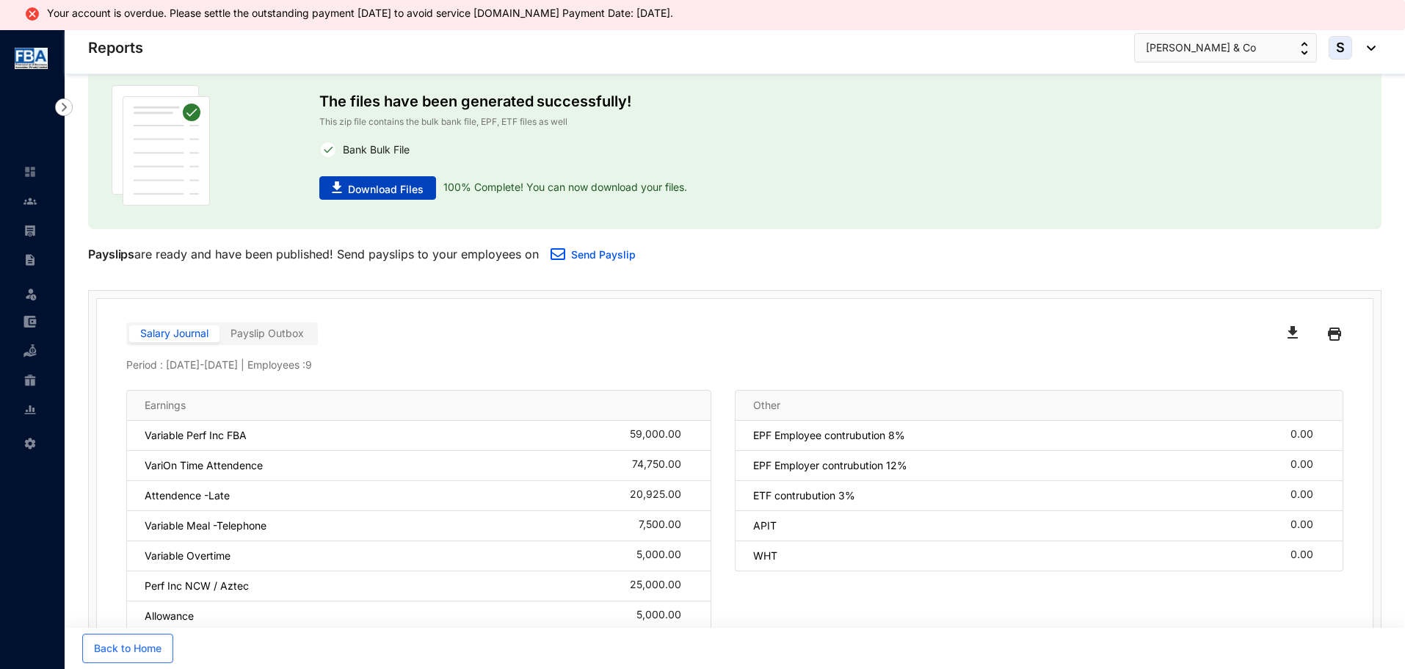
click at [388, 191] on span "Download Files" at bounding box center [386, 189] width 76 height 15
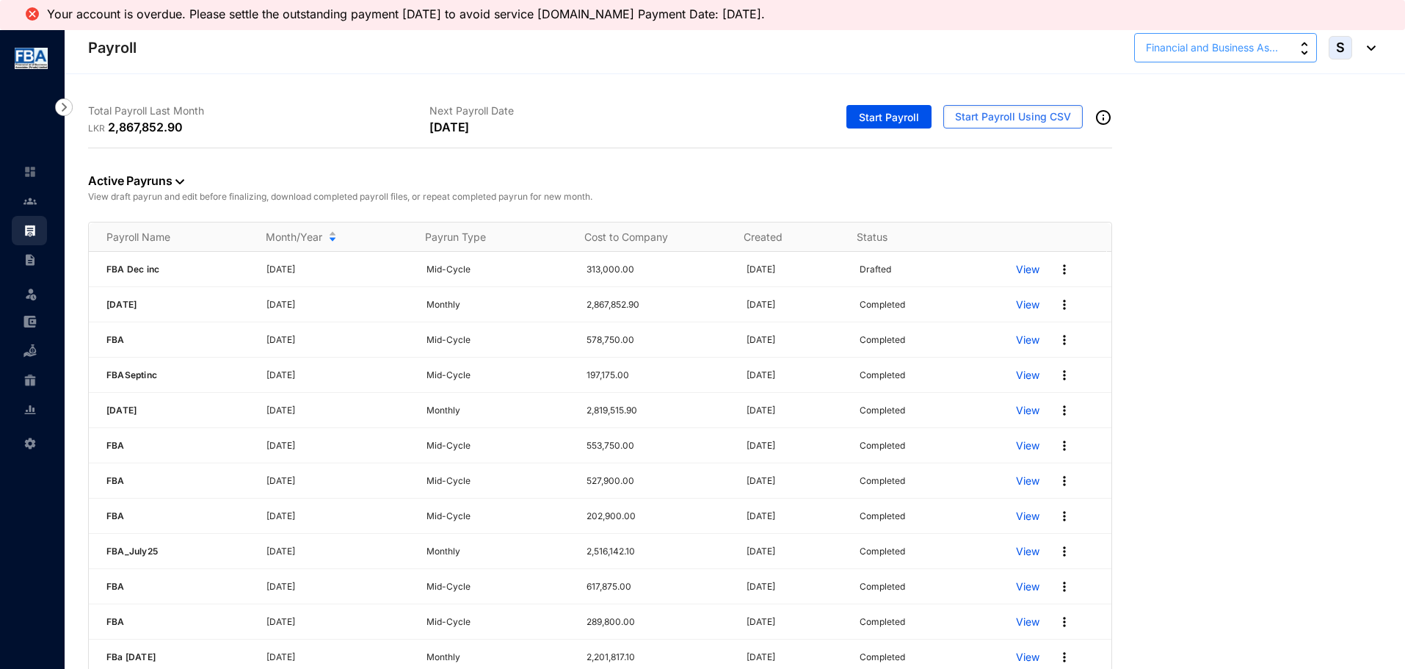
click at [1171, 51] on span "Financial and Business As..." at bounding box center [1212, 48] width 132 height 16
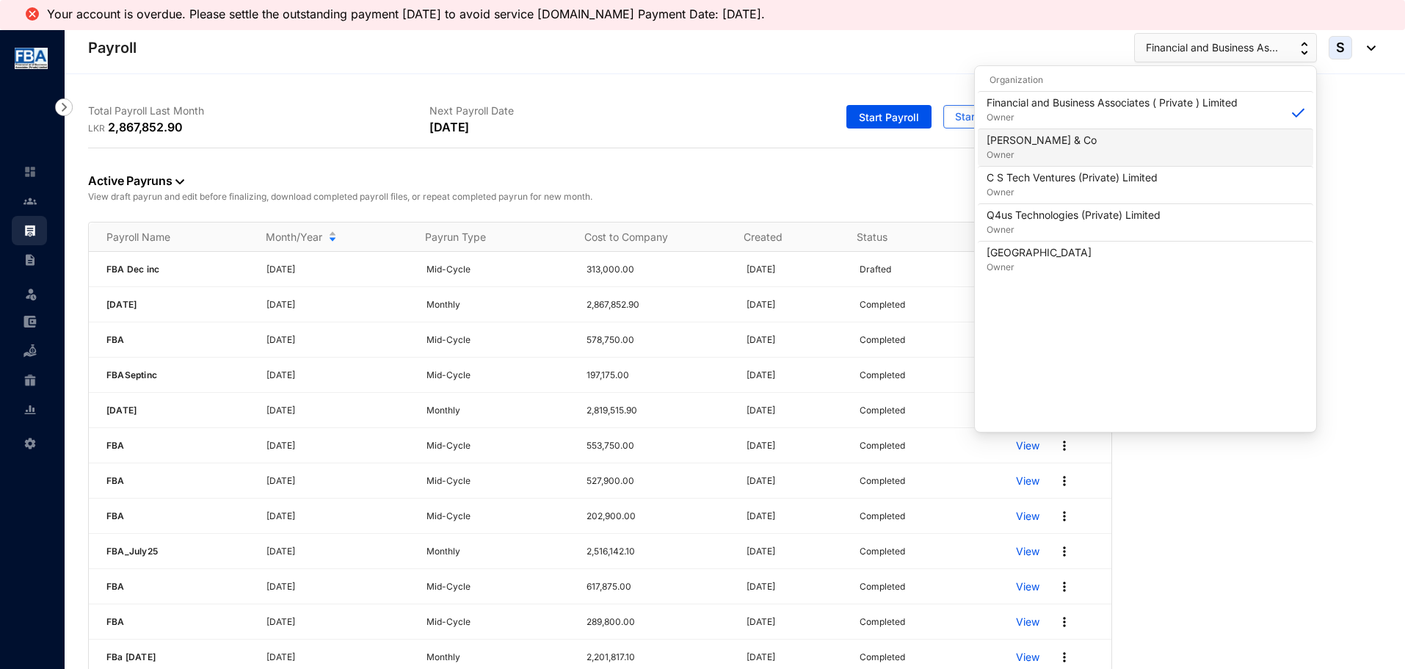
click at [1015, 144] on p "[PERSON_NAME] & Co" at bounding box center [1041, 140] width 110 height 15
